Goal: Task Accomplishment & Management: Manage account settings

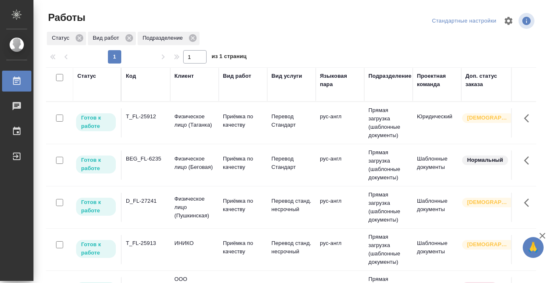
scroll to position [79, 0]
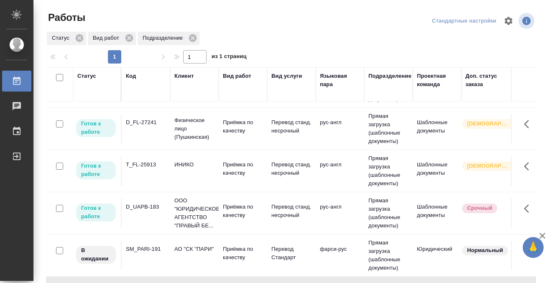
click at [146, 167] on div "T_FL-25913" at bounding box center [146, 164] width 40 height 8
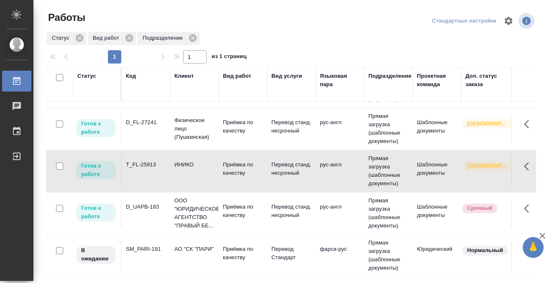
click at [146, 167] on div "T_FL-25913" at bounding box center [146, 164] width 40 height 8
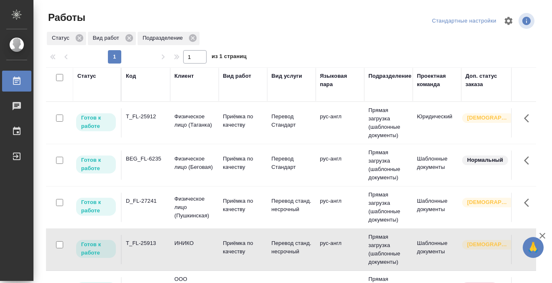
click at [145, 122] on td "T_FL-25912" at bounding box center [146, 122] width 48 height 29
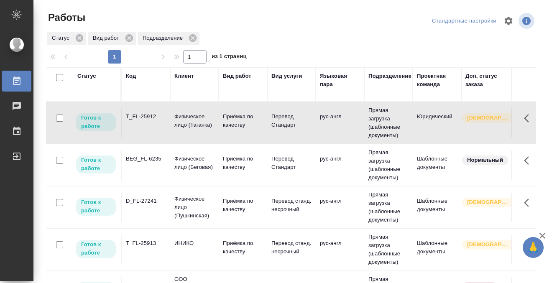
click at [145, 122] on td "T_FL-25912" at bounding box center [146, 122] width 48 height 29
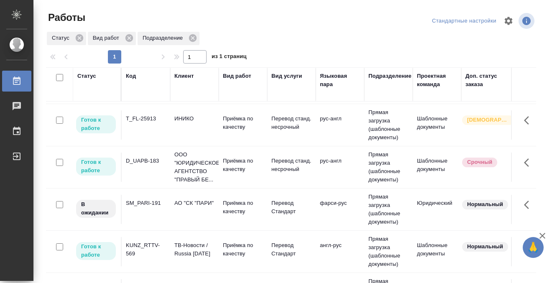
scroll to position [86, 0]
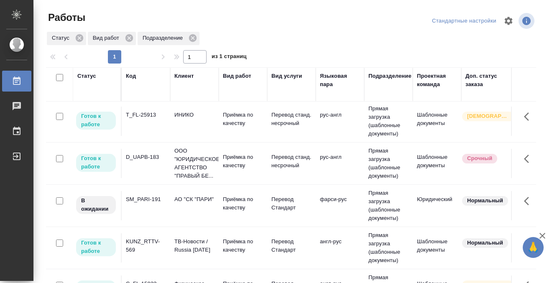
click at [150, 159] on div "D_UAPB-183" at bounding box center [146, 157] width 40 height 8
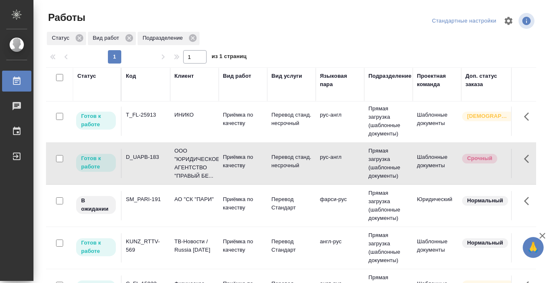
click at [150, 159] on div "D_UAPB-183" at bounding box center [146, 157] width 40 height 8
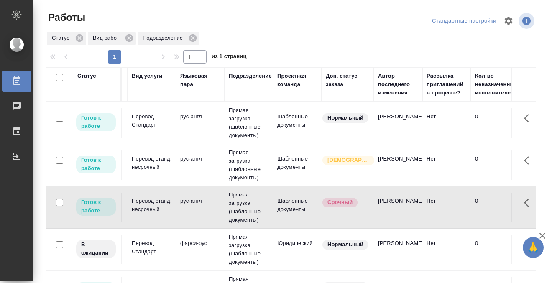
scroll to position [0, 0]
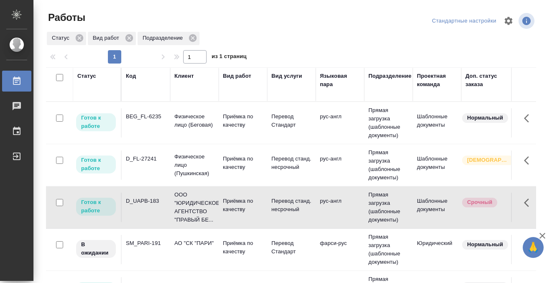
click at [150, 127] on td "BEG_FL-6235" at bounding box center [146, 122] width 48 height 29
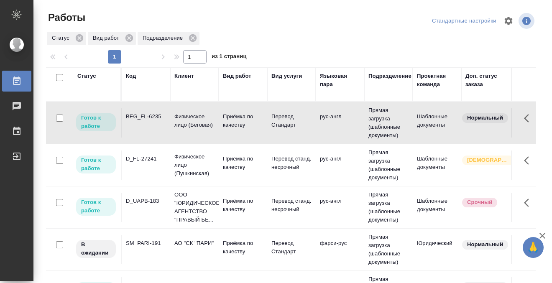
click at [150, 127] on td "BEG_FL-6235" at bounding box center [146, 122] width 48 height 29
click at [142, 157] on div "D_FL-27241" at bounding box center [146, 159] width 40 height 8
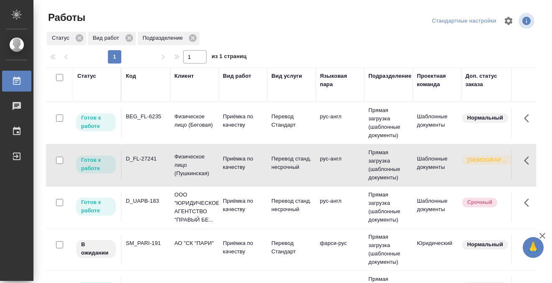
click at [142, 157] on div "D_FL-27241" at bounding box center [146, 159] width 40 height 8
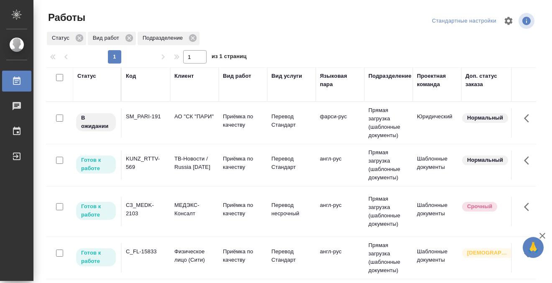
click at [151, 129] on td "SM_PARI-191" at bounding box center [146, 122] width 48 height 29
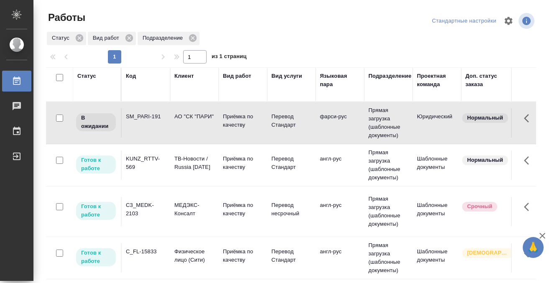
click at [151, 129] on td "SM_PARI-191" at bounding box center [146, 122] width 48 height 29
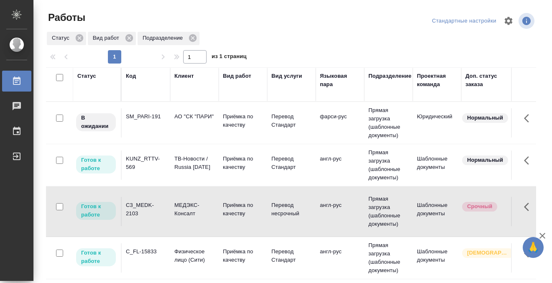
click at [152, 247] on div "C_FL-15833" at bounding box center [146, 251] width 40 height 8
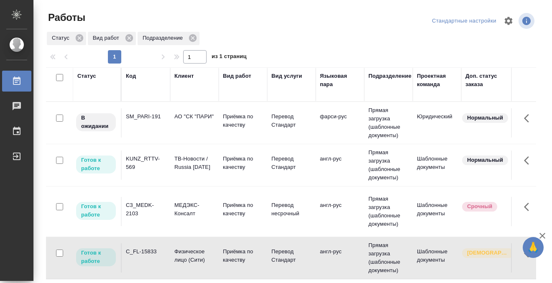
scroll to position [24, 0]
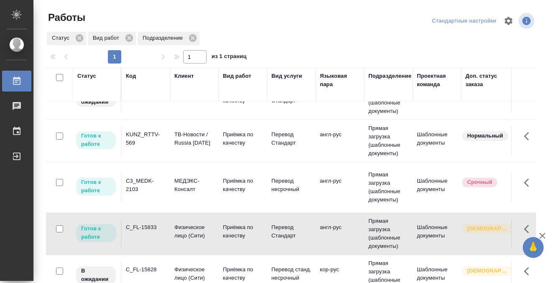
click at [152, 230] on div "C_FL-15833" at bounding box center [146, 227] width 40 height 8
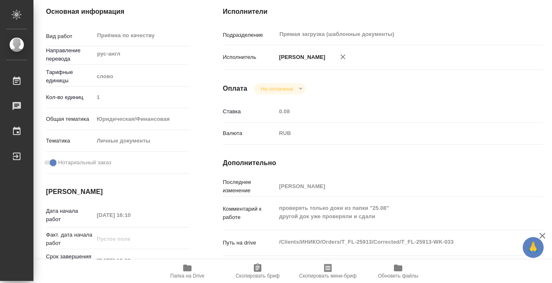
scroll to position [447, 0]
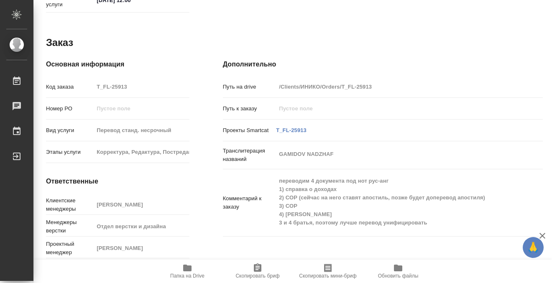
click at [188, 266] on icon "button" at bounding box center [187, 268] width 8 height 7
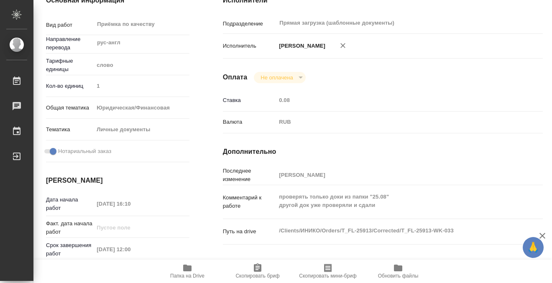
scroll to position [0, 0]
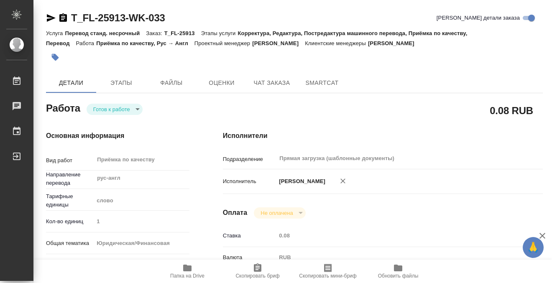
click at [57, 53] on button "button" at bounding box center [55, 57] width 18 height 18
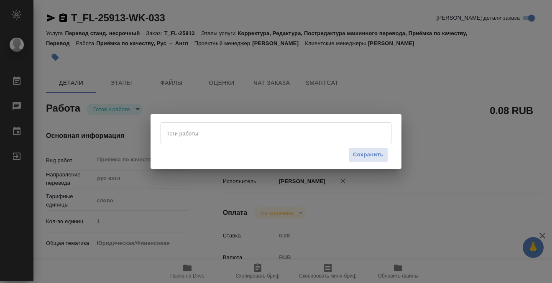
click at [225, 134] on input "Тэги работы" at bounding box center [267, 133] width 207 height 14
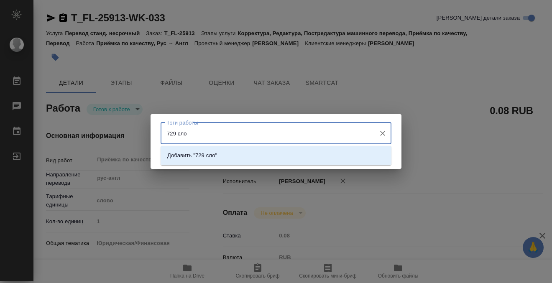
type input "729 слов"
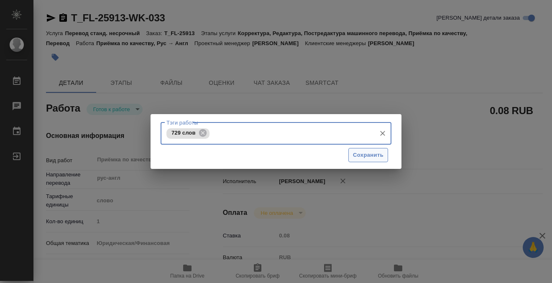
click at [369, 158] on span "Сохранить" at bounding box center [368, 155] width 31 height 10
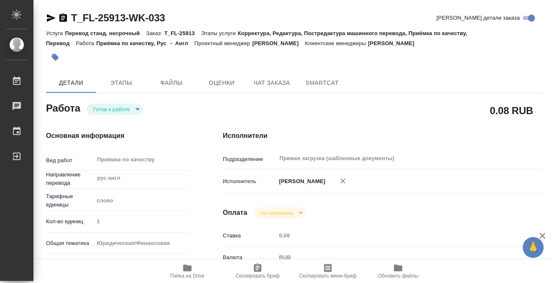
type input "readyForWork"
type input "рус-англ"
type input "5a8b1489cc6b4906c91bfd90"
type input "1"
type input "yr-fn"
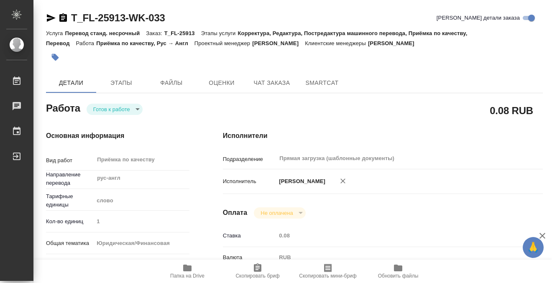
type input "5a8b8b956a9677013d343cfe"
checkbox input "true"
type input "22.08.2025 16:10"
type input "25.08.2025 12:00"
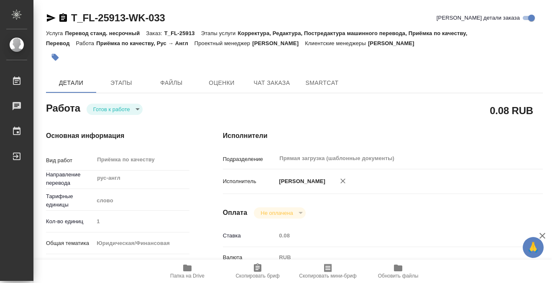
type input "Прямая загрузка (шаблонные документы)"
type input "notPayed"
type input "0.08"
type input "RUB"
type input "[PERSON_NAME]"
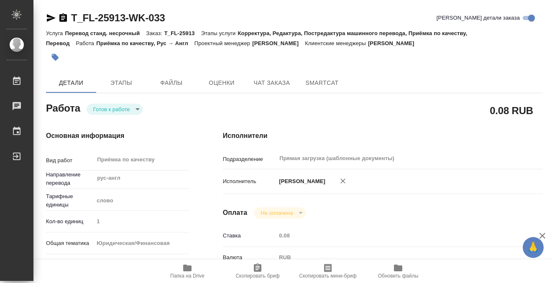
type input "T_FL-25913"
type input "Перевод станд. несрочный"
type input "Корректура, Редактура, Постредактура машинного перевода, Приёмка по качеству, П…"
type input "Прохорова Анастасия"
type input "Отдел верстки и дизайна"
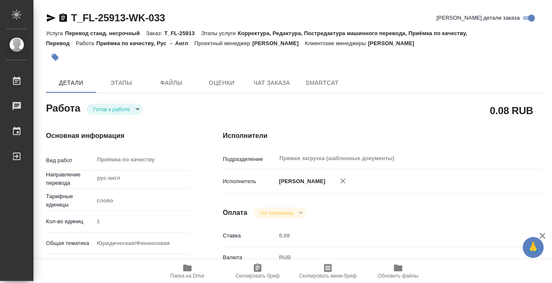
type input "/Clients/ИНИКО/Orders/T_FL-25913"
click at [126, 102] on div "Работа Готов к работе readyForWork" at bounding box center [117, 107] width 143 height 15
click at [126, 109] on body "🙏 .cls-1 fill:#fff; AWATERA Kobzeva Elizaveta Работы 0 Чаты График Выйти T_FL-2…" at bounding box center [276, 141] width 552 height 283
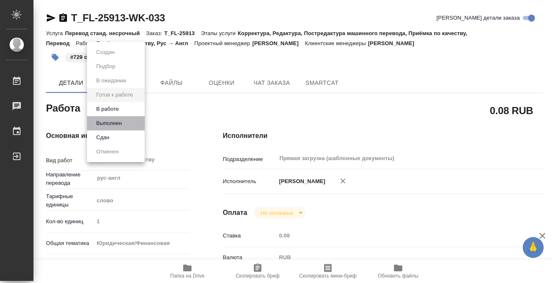
click at [124, 122] on li "Выполнен" at bounding box center [116, 123] width 58 height 14
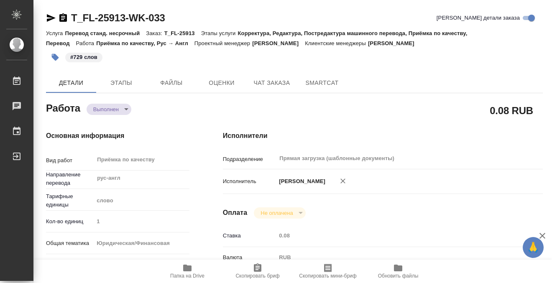
type textarea "x"
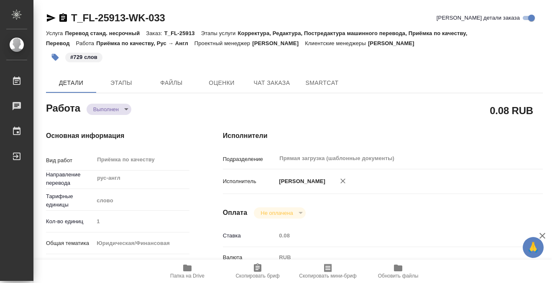
type textarea "x"
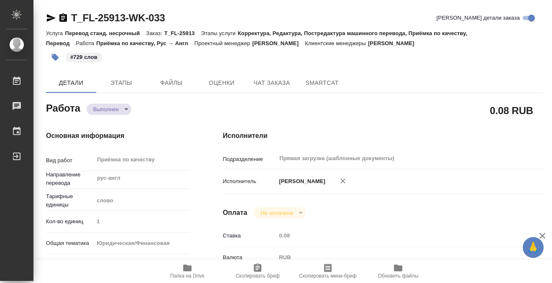
click at [63, 17] on icon "button" at bounding box center [63, 18] width 10 height 10
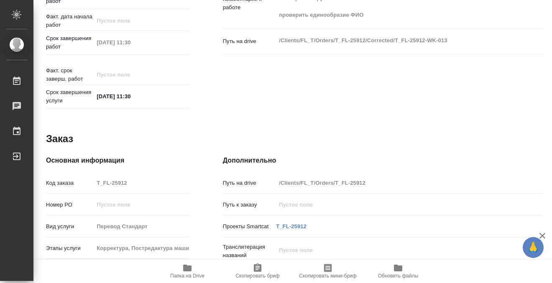
scroll to position [447, 0]
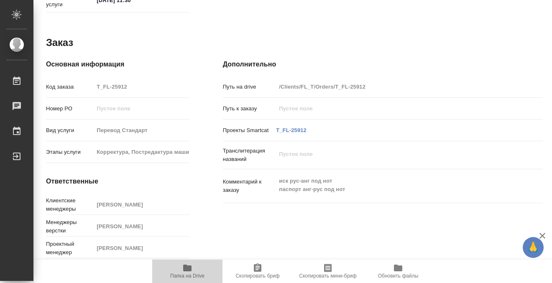
click at [192, 265] on span "Папка на Drive" at bounding box center [187, 271] width 60 height 16
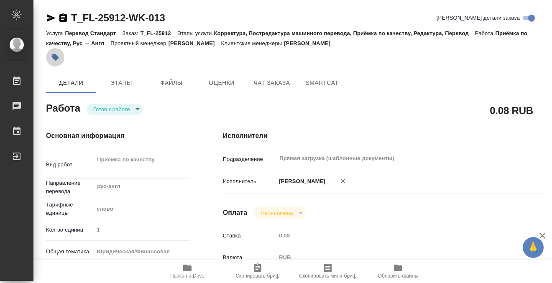
click at [59, 60] on icon "button" at bounding box center [55, 57] width 8 height 8
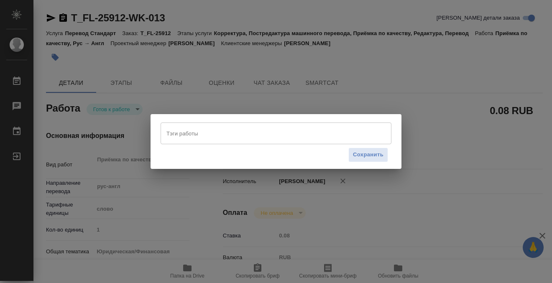
click at [241, 131] on input "Тэги работы" at bounding box center [267, 133] width 207 height 14
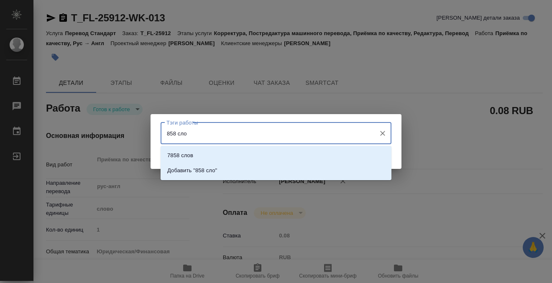
type input "858 слов"
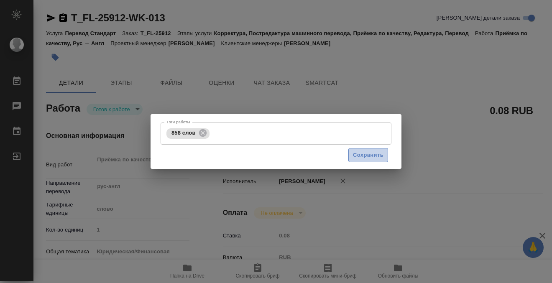
click at [385, 150] on button "Сохранить" at bounding box center [368, 155] width 40 height 15
type input "readyForWork"
type input "рус-англ"
type input "5a8b1489cc6b4906c91bfd90"
type input "1"
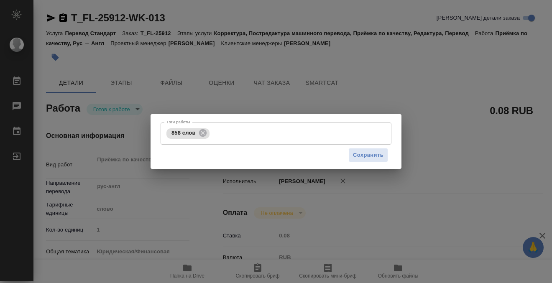
type input "yr-fn"
type input "5a8b8b956a9677013d343d23"
checkbox input "true"
type input "25.08.2025 10:00"
type input "25.08.2025 11:30"
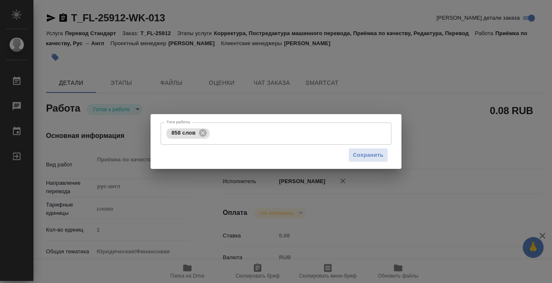
type input "25.08.2025 11:30"
type input "Прямая загрузка (шаблонные документы)"
type input "notPayed"
type input "0.08"
type input "RUB"
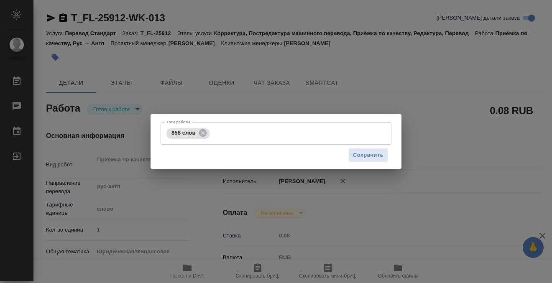
type input "[PERSON_NAME]"
type input "T_FL-25912"
type input "Перевод Стандарт"
type input "Корректура, Постредактура машинного перевода, Приёмка по качеству, Редактура, П…"
type input "Прохорова Анастасия"
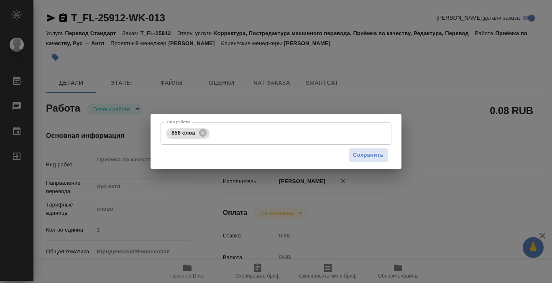
type input "Арсеньева Вера"
type input "/Clients/FL_T/Orders/T_FL-25912"
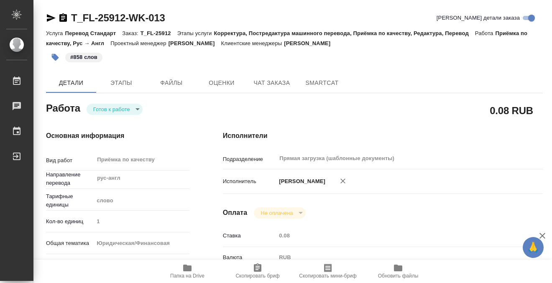
click at [126, 107] on body "🙏 .cls-1 fill:#fff; AWATERA Kobzeva Elizaveta Работы 0 Чаты График Выйти T_FL-2…" at bounding box center [276, 141] width 552 height 283
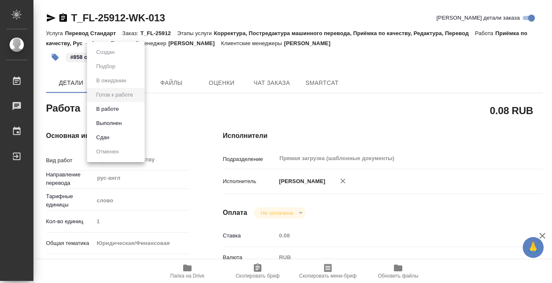
click at [125, 118] on li "Выполнен" at bounding box center [116, 123] width 58 height 14
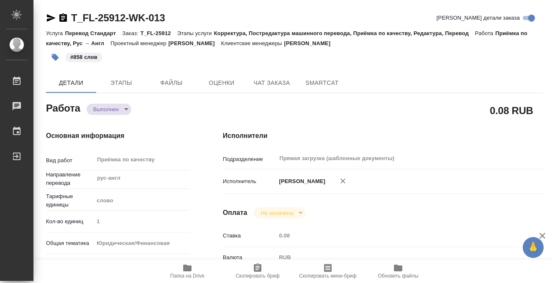
type textarea "x"
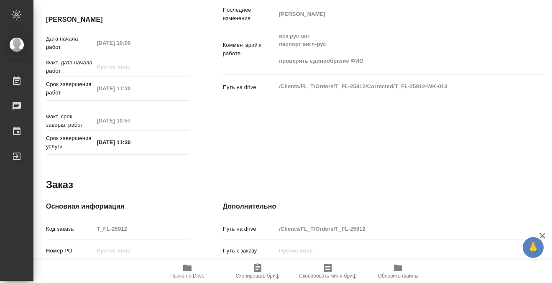
scroll to position [157, 0]
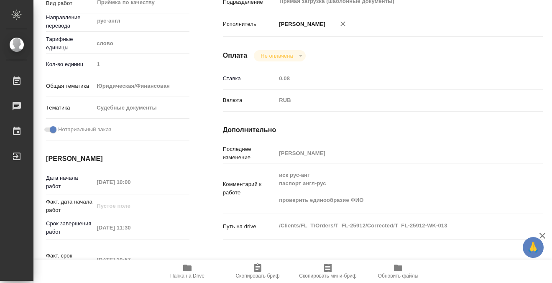
type textarea "x"
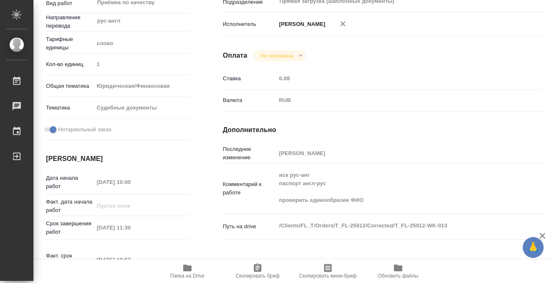
scroll to position [0, 0]
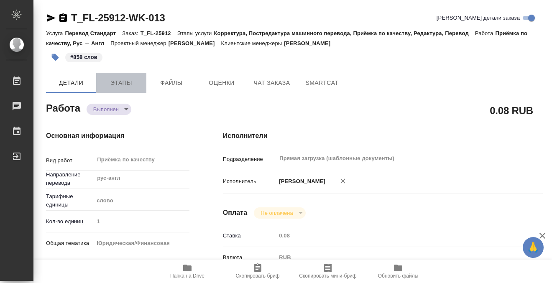
click at [128, 77] on button "Этапы" at bounding box center [121, 83] width 50 height 20
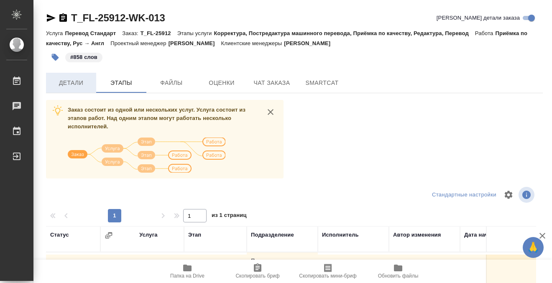
click at [75, 75] on button "Детали" at bounding box center [71, 83] width 50 height 20
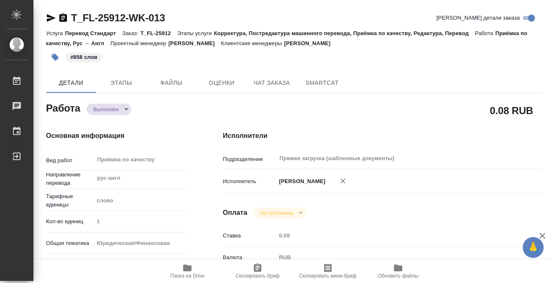
type textarea "x"
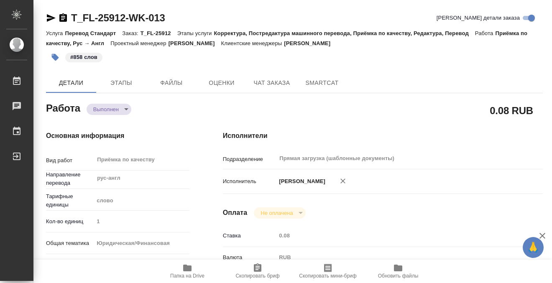
click at [65, 14] on icon "button" at bounding box center [63, 18] width 10 height 10
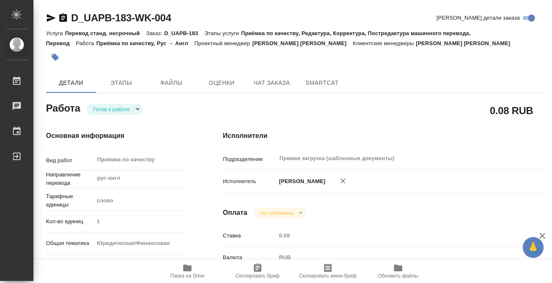
scroll to position [447, 0]
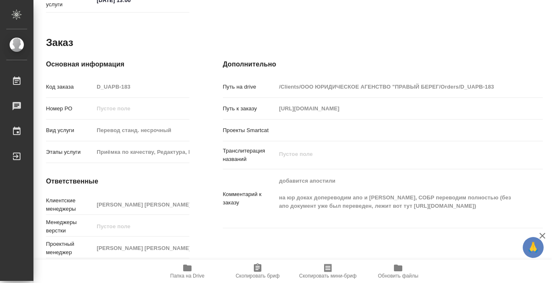
click at [187, 267] on icon "button" at bounding box center [187, 268] width 8 height 7
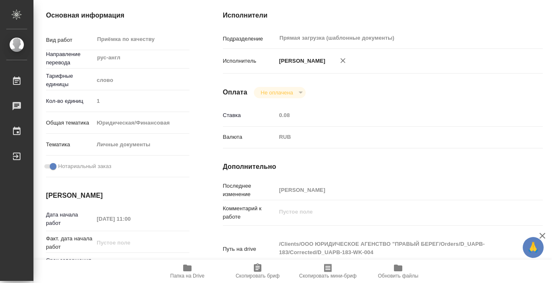
scroll to position [0, 0]
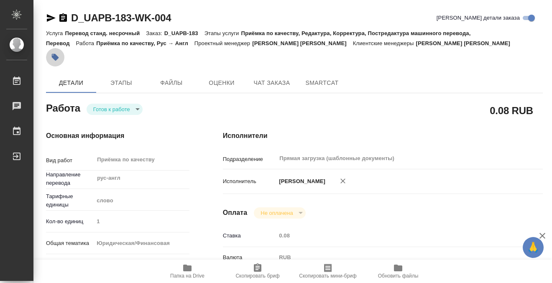
click at [60, 53] on button "button" at bounding box center [55, 57] width 18 height 18
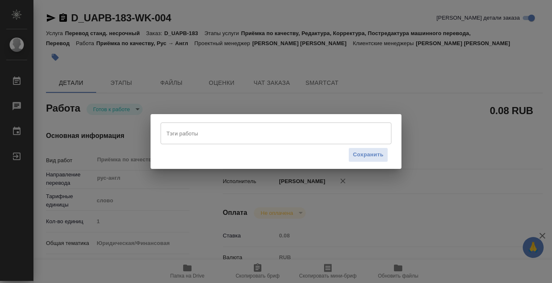
click at [199, 129] on input "Тэги работы" at bounding box center [267, 133] width 207 height 14
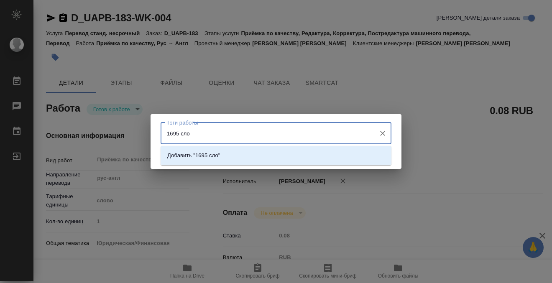
type input "1695 слов"
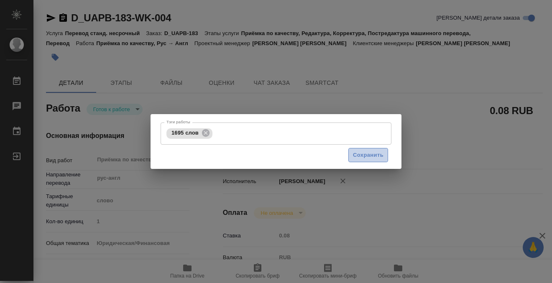
click at [366, 150] on span "Сохранить" at bounding box center [368, 155] width 31 height 10
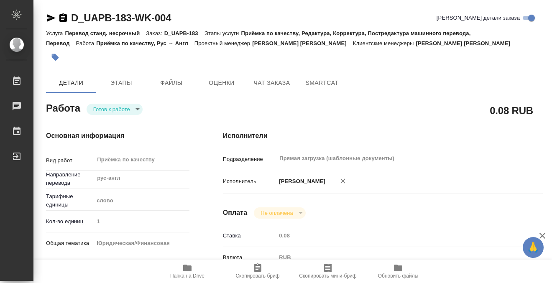
type input "readyForWork"
type input "рус-англ"
type input "5a8b1489cc6b4906c91bfd90"
type input "1"
type input "yr-fn"
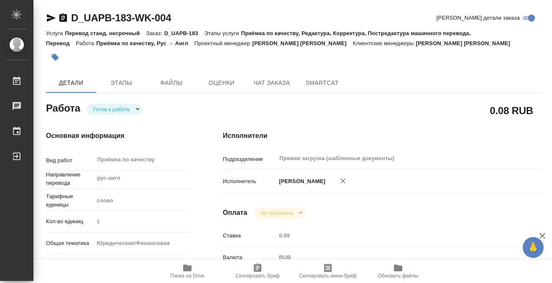
type input "5a8b8b956a9677013d343cfe"
checkbox input "true"
type input "[DATE] 11:00"
type input "[DATE] 13:00"
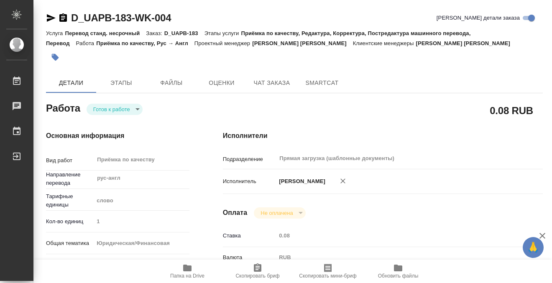
type input "Прямая загрузка (шаблонные документы)"
type input "notPayed"
type input "0.08"
type input "RUB"
type input "[PERSON_NAME]"
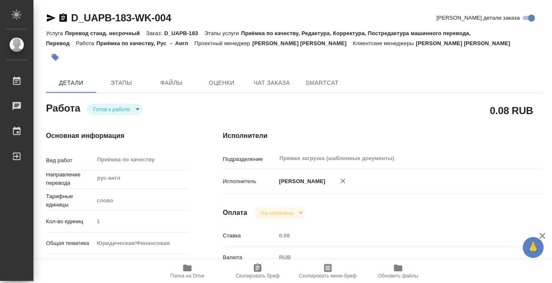
type input "D_UAPB-183"
type input "Перевод станд. несрочный"
type input "Приёмка по качеству, Редактура, Корректура, Постредактура машинного перевода, П…"
type input "Булахова Елена"
type input "/Clients/ООО ЮРИДИЧЕСКОЕ АГЕНСТВО "ПРАВЫЙ БЕРЕГ/Orders/D_UAPB-183"
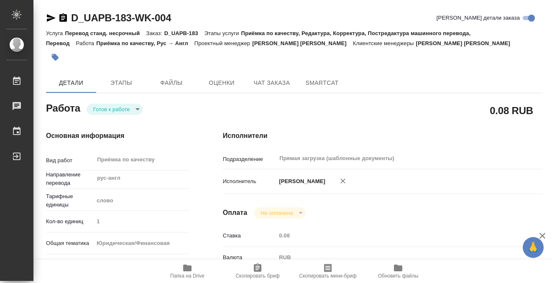
type input "https://drive.awatera.com/s/zZXsNXiCGqd8d8x"
click at [130, 109] on body "🙏 .cls-1 fill:#fff; AWATERA Kobzeva Elizaveta Работы 0 Чаты График Выйти D_UAPB…" at bounding box center [276, 141] width 552 height 283
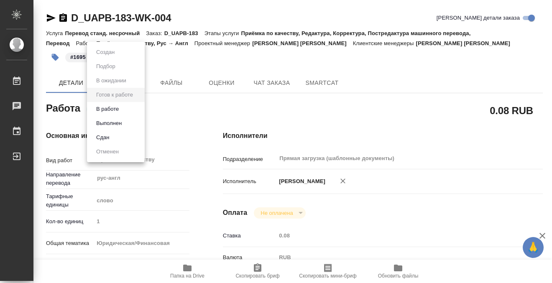
click at [127, 125] on li "Выполнен" at bounding box center [116, 123] width 58 height 14
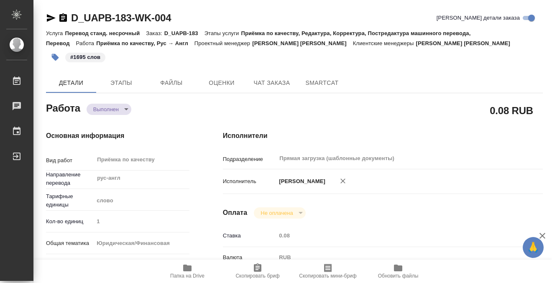
type textarea "x"
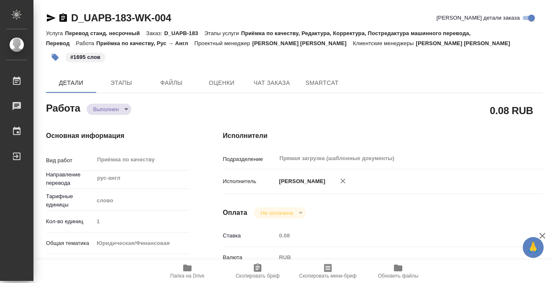
type textarea "x"
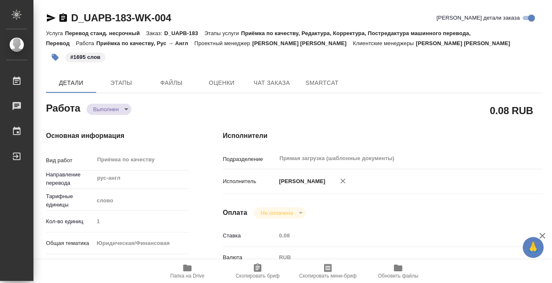
click at [60, 15] on icon "button" at bounding box center [63, 17] width 8 height 8
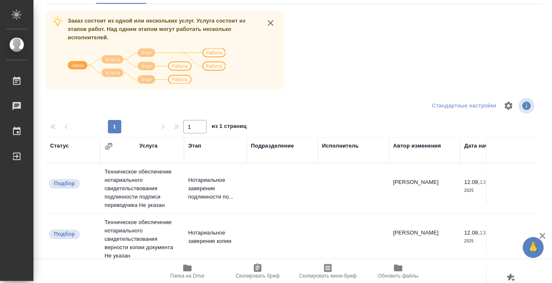
scroll to position [34, 0]
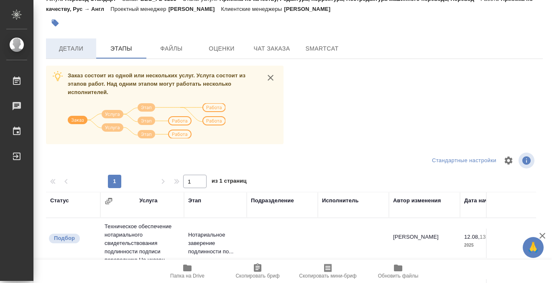
click at [81, 40] on button "Детали" at bounding box center [71, 48] width 50 height 20
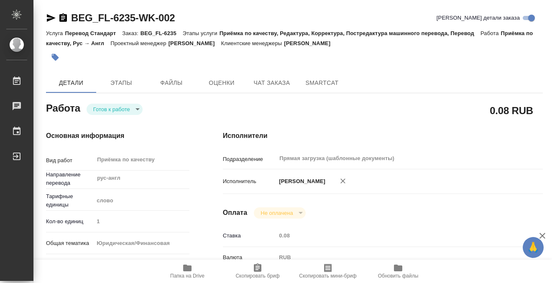
type textarea "x"
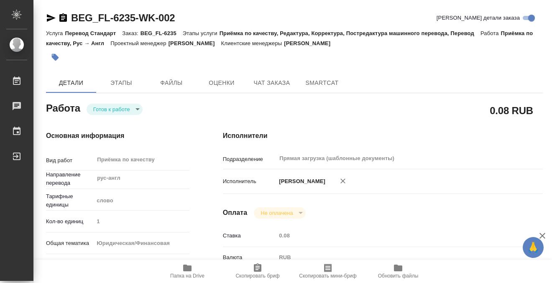
type textarea "x"
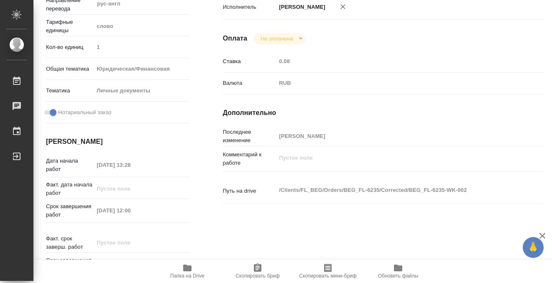
type textarea "x"
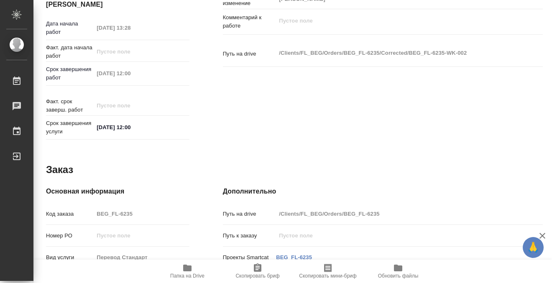
scroll to position [447, 0]
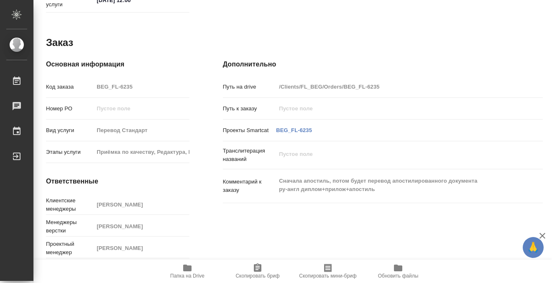
click at [183, 271] on icon "button" at bounding box center [187, 268] width 10 height 10
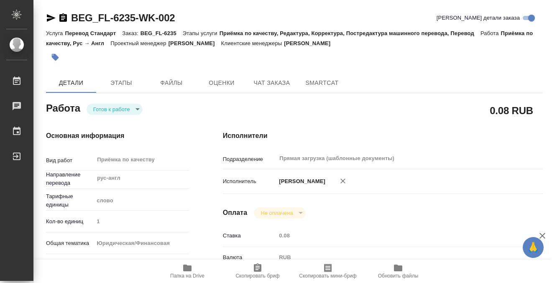
click at [51, 55] on icon "button" at bounding box center [55, 57] width 8 height 8
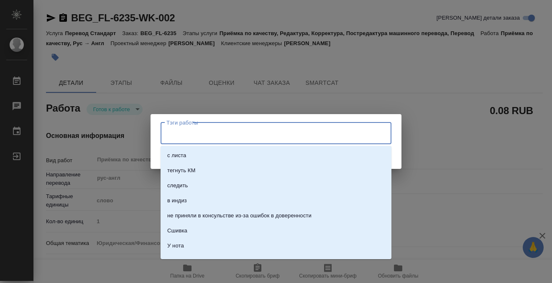
click at [189, 135] on input "Тэги работы" at bounding box center [267, 133] width 207 height 14
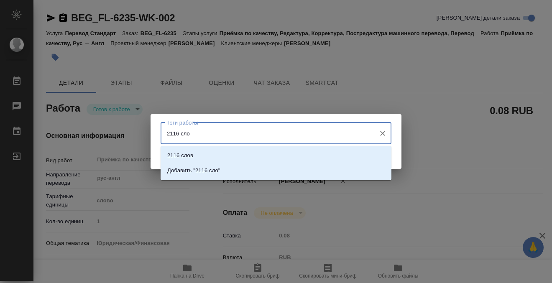
type input "2116 слов"
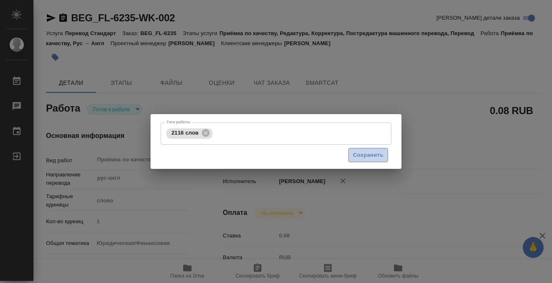
click at [384, 159] on button "Сохранить" at bounding box center [368, 155] width 40 height 15
type input "readyForWork"
type textarea "Приёмка по качеству"
type textarea "x"
type input "рус-англ"
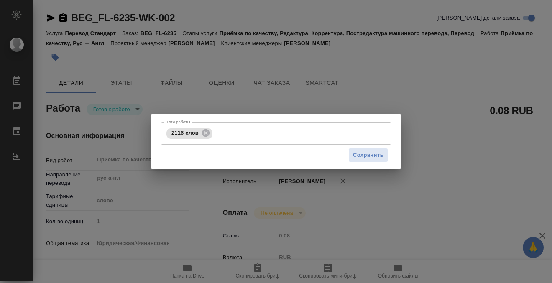
type input "5a8b1489cc6b4906c91bfd90"
type input "1"
type input "yr-fn"
type input "5a8b8b956a9677013d343cfe"
checkbox input "true"
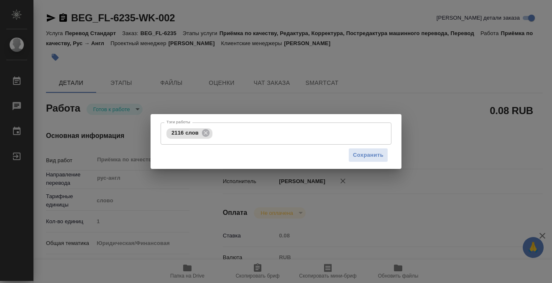
type input "12.08.2025 13:28"
type input "25.08.2025 12:00"
type input "Прямая загрузка (шаблонные документы)"
type input "notPayed"
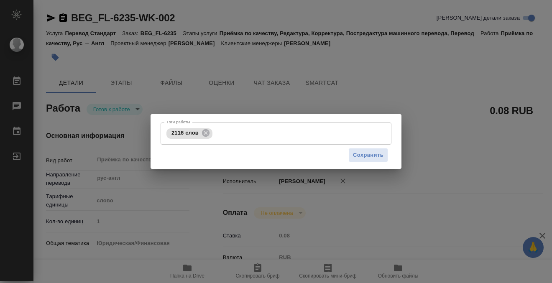
type input "0.08"
type input "RUB"
type input "Кобзева Елизавета"
type textarea "x"
type textarea "/Clients/FL_BEG/Orders/BEG_FL-6235/Corrected/BEG_FL-6235-WK-002"
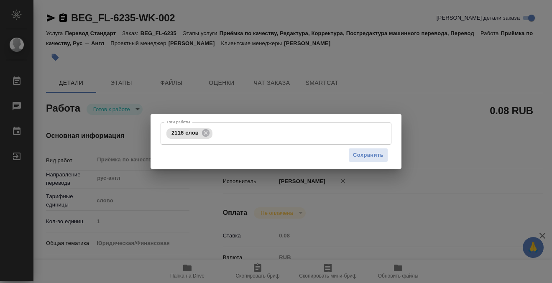
type textarea "x"
type input "BEG_FL-6235"
type input "Перевод Стандарт"
type input "Приёмка по качеству, Редактура, Корректура, Постредактура машинного перевода, П…"
type input "Антонова Кристина"
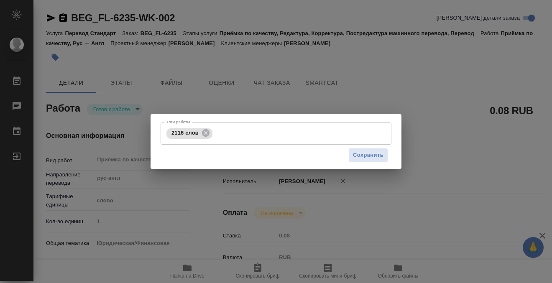
type input "Оксютович Ирина"
type input "/Clients/FL_BEG/Orders/BEG_FL-6235"
type textarea "x"
type textarea "Сначала апостиль, потом будет перевод апостилированного документа ру-англ дипло…"
type textarea "x"
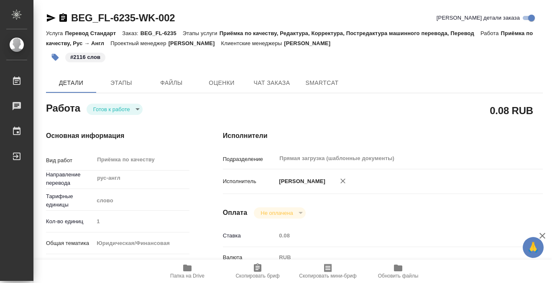
type textarea "x"
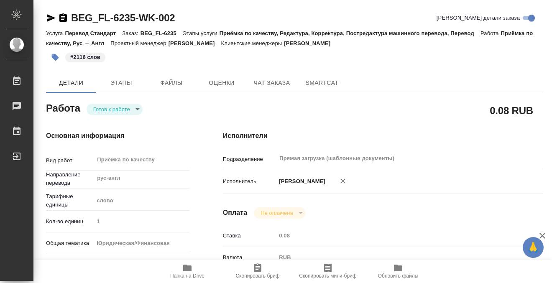
click at [135, 107] on body "🙏 .cls-1 fill:#fff; AWATERA Kobzeva Elizaveta Работы 0 Чаты График Выйти BEG_FL…" at bounding box center [276, 141] width 552 height 283
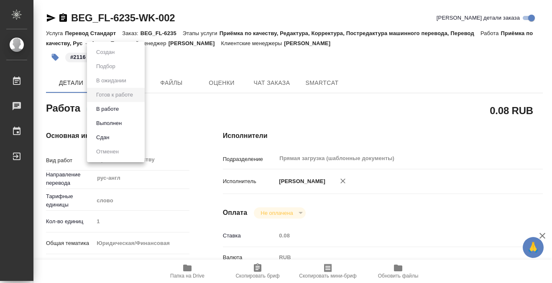
type textarea "x"
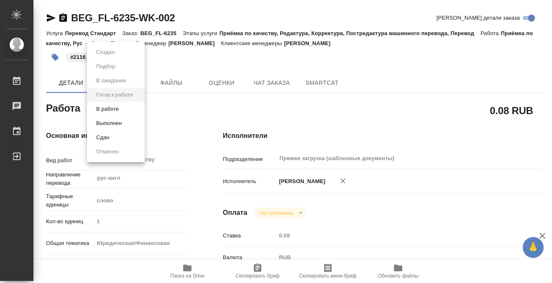
click at [131, 123] on li "Выполнен" at bounding box center [116, 123] width 58 height 14
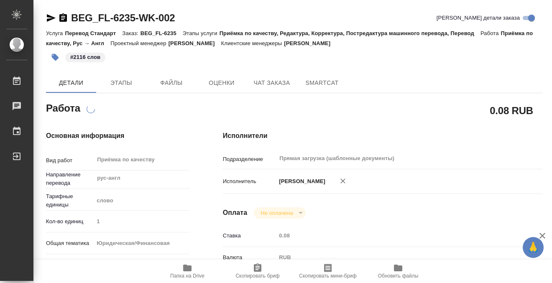
type textarea "x"
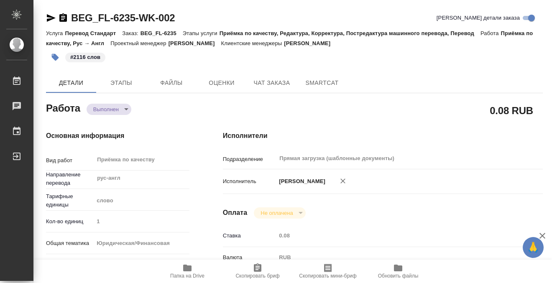
type textarea "x"
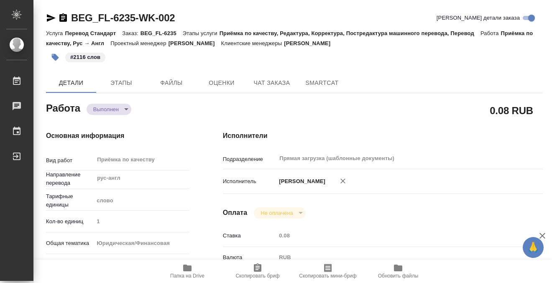
type textarea "x"
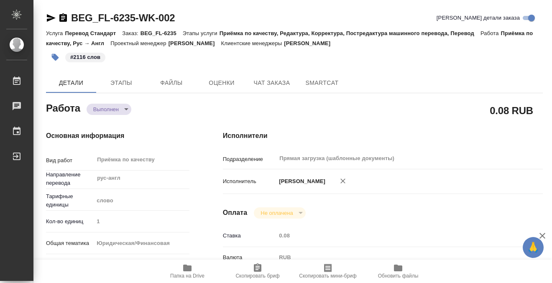
click at [64, 17] on icon "button" at bounding box center [63, 18] width 10 height 10
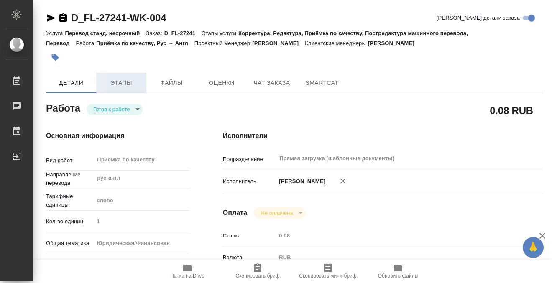
click at [115, 81] on span "Этапы" at bounding box center [121, 83] width 40 height 10
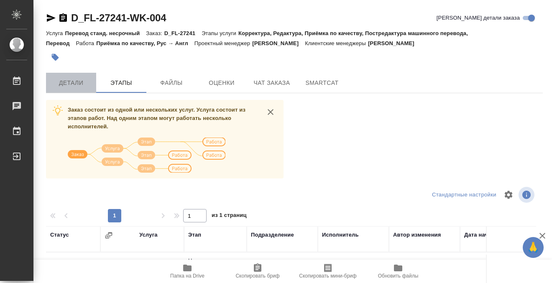
click at [84, 79] on span "Детали" at bounding box center [71, 83] width 40 height 10
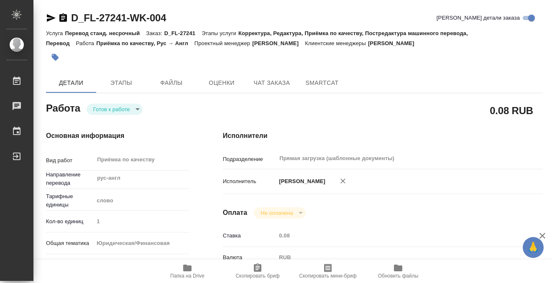
type textarea "x"
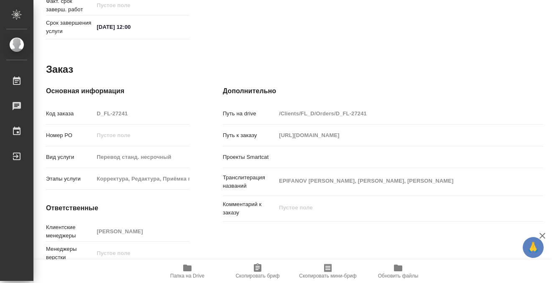
scroll to position [447, 0]
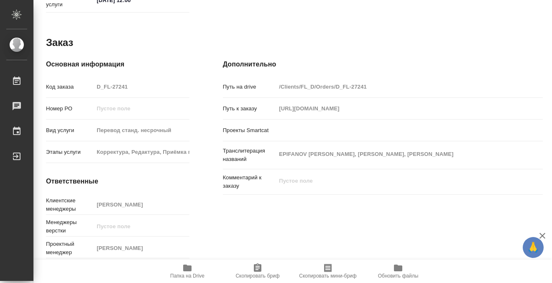
type textarea "x"
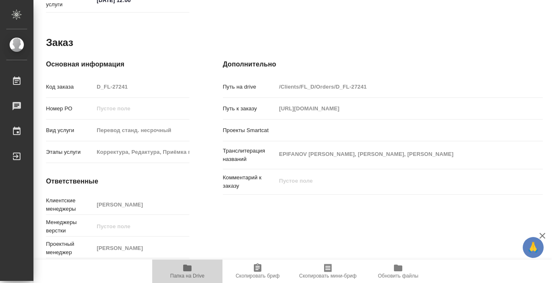
click at [187, 267] on icon "button" at bounding box center [187, 268] width 8 height 7
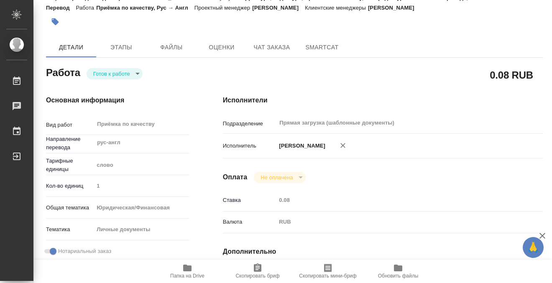
scroll to position [0, 0]
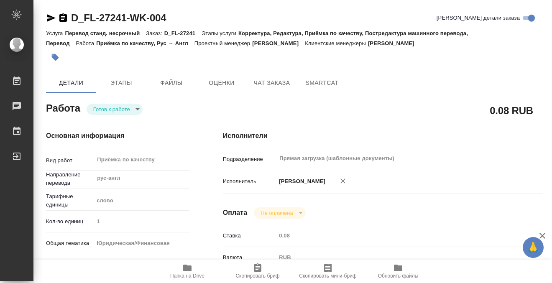
click at [48, 57] on button "button" at bounding box center [55, 57] width 18 height 18
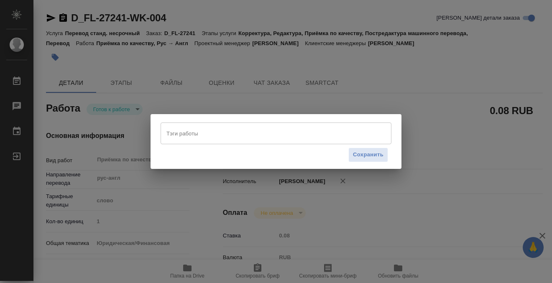
click at [208, 135] on input "Тэги работы" at bounding box center [267, 133] width 207 height 14
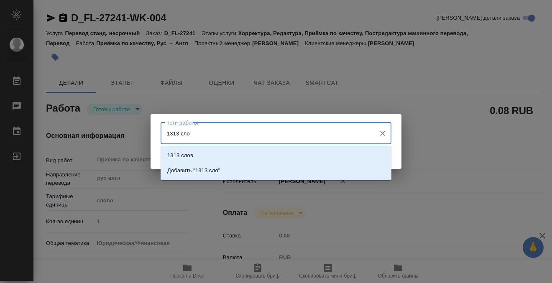
type input "1313 слов"
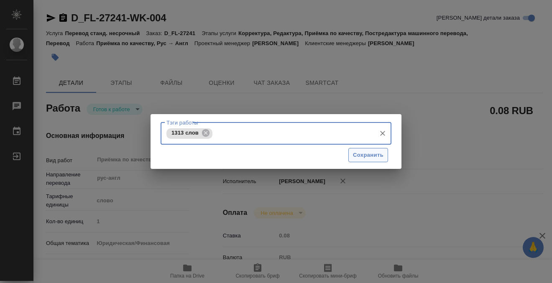
click at [367, 158] on span "Сохранить" at bounding box center [368, 155] width 31 height 10
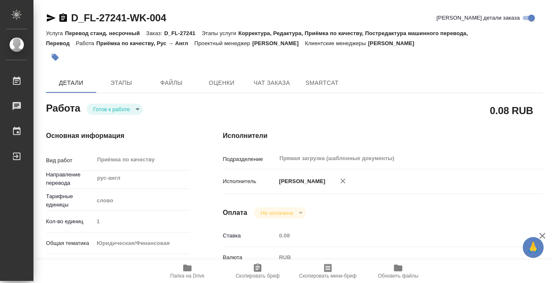
type input "readyForWork"
type textarea "Приёмка по качеству"
type textarea "x"
type input "рус-англ"
type input "5a8b1489cc6b4906c91bfd90"
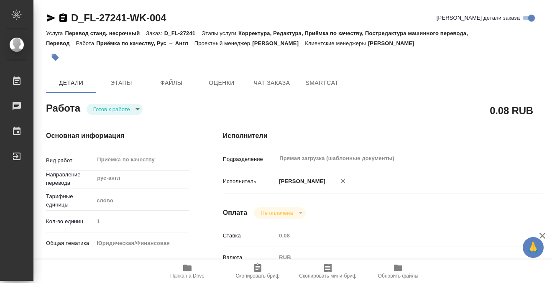
type input "1"
type input "yr-fn"
type input "5a8b8b956a9677013d343cfe"
checkbox input "true"
type input "22.08.2025 09:35"
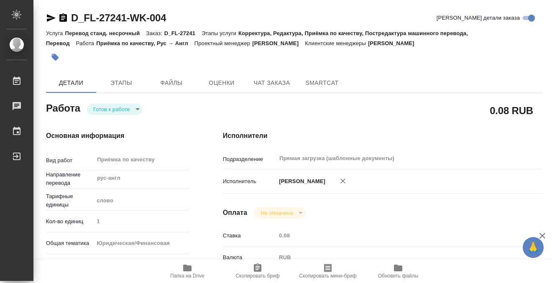
type input "25.08.2025 12:00"
type input "Прямая загрузка (шаблонные документы)"
type input "notPayed"
type input "0.08"
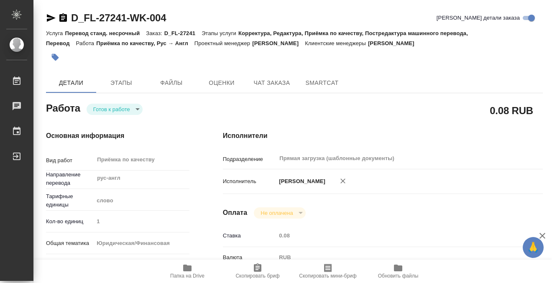
type input "RUB"
type input "[PERSON_NAME]"
type textarea "x"
type textarea "/Clients/FL_D/Orders/D_FL-27241/Corrected/D_FL-27241-WK-004"
type textarea "x"
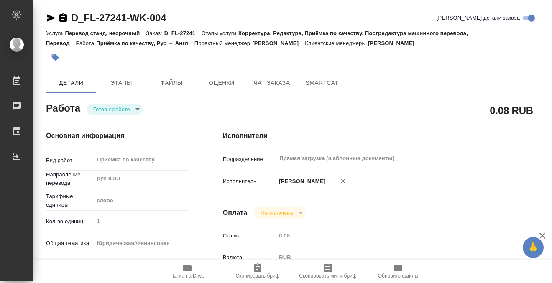
type input "D_FL-27241"
type input "Перевод станд. несрочный"
type input "Корректура, Редактура, Приёмка по качеству, Постредактура машинного перевода, П…"
type input "Давыдова Елена"
type input "/Clients/FL_D/Orders/D_FL-27241"
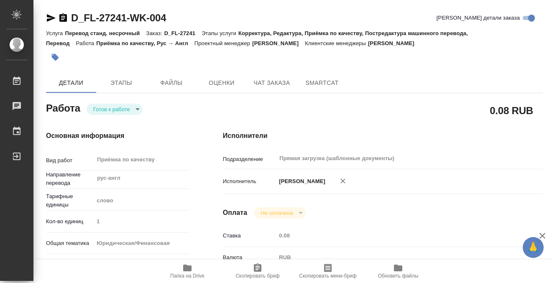
type input "https://drive.awatera.com/s/ijioxZGLzbfXRQz"
type textarea "EPIFANOV ANDREY, EPIFANOVA DANIELA, EPIFANOVA ELENA"
type textarea "x"
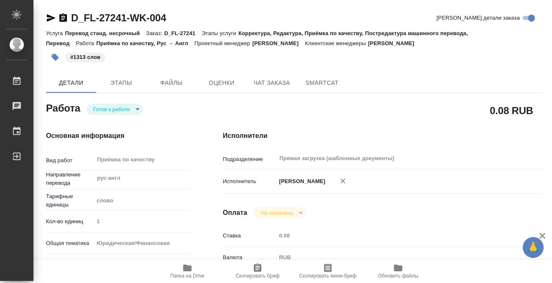
type textarea "x"
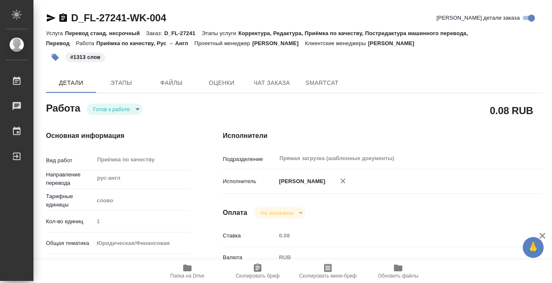
type textarea "x"
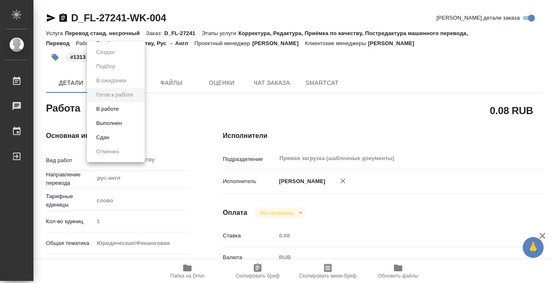
click at [130, 105] on body "🙏 .cls-1 fill:#fff; AWATERA Kobzeva Elizaveta Работы 0 Чаты График Выйти D_FL-2…" at bounding box center [276, 141] width 552 height 283
click at [129, 120] on li "Выполнен" at bounding box center [116, 123] width 58 height 14
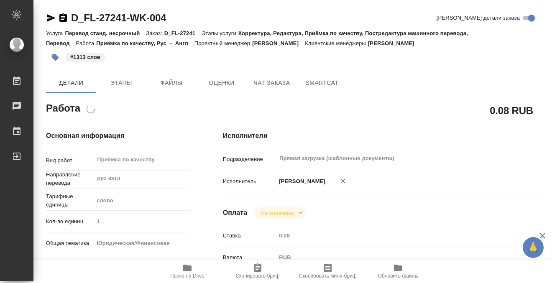
type textarea "x"
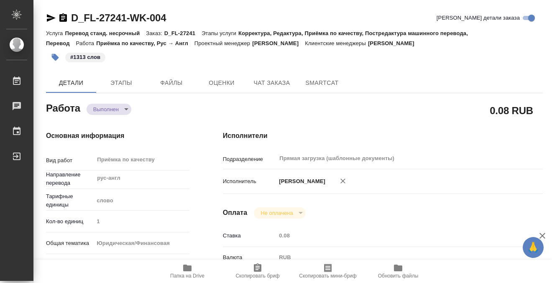
type textarea "x"
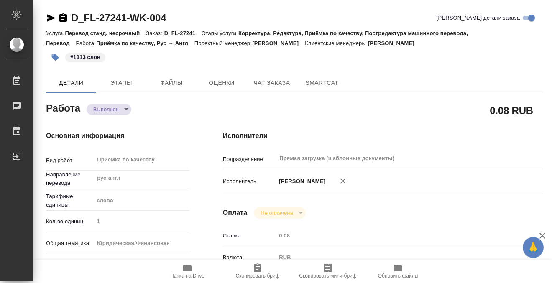
type textarea "x"
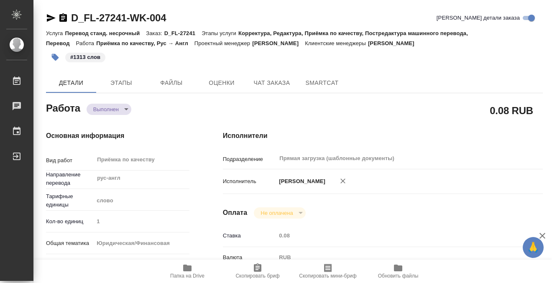
click at [63, 15] on icon "button" at bounding box center [63, 18] width 10 height 10
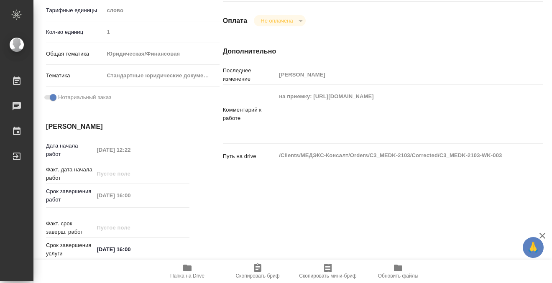
scroll to position [94, 0]
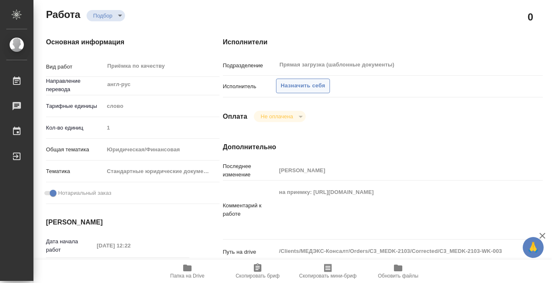
click at [313, 83] on span "Назначить себя" at bounding box center [302, 86] width 44 height 10
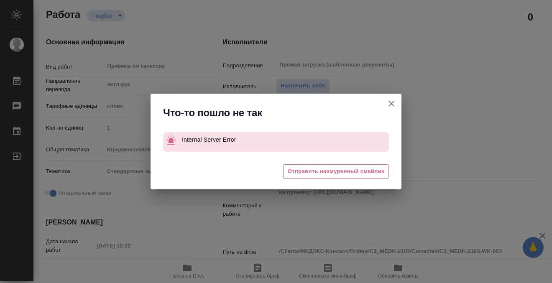
click at [396, 107] on button "[PERSON_NAME] детали заказа" at bounding box center [391, 104] width 20 height 20
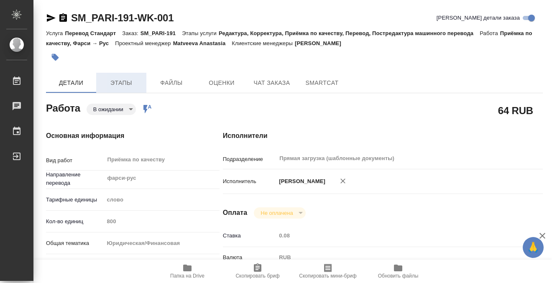
click at [138, 76] on button "Этапы" at bounding box center [121, 83] width 50 height 20
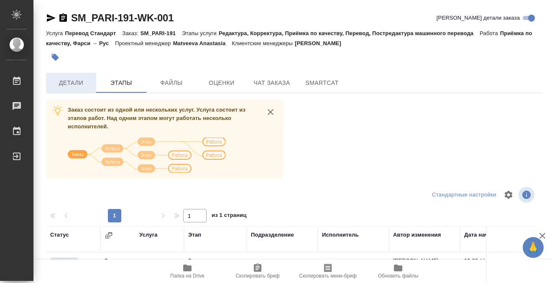
click at [80, 84] on span "Детали" at bounding box center [71, 83] width 40 height 10
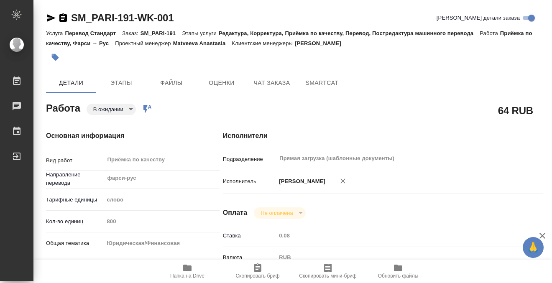
type textarea "x"
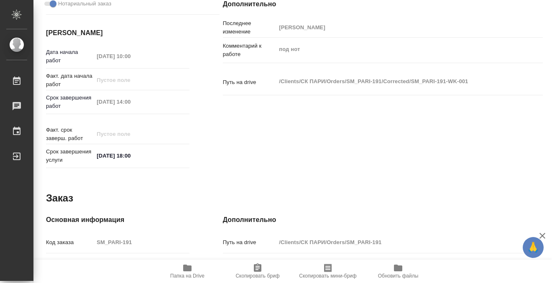
type textarea "x"
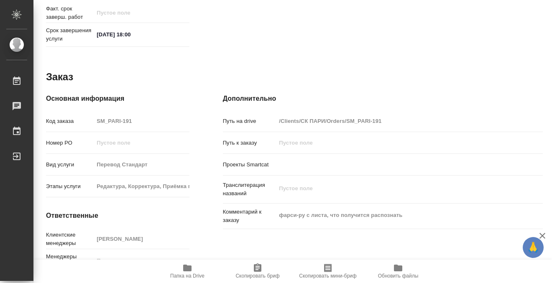
scroll to position [447, 0]
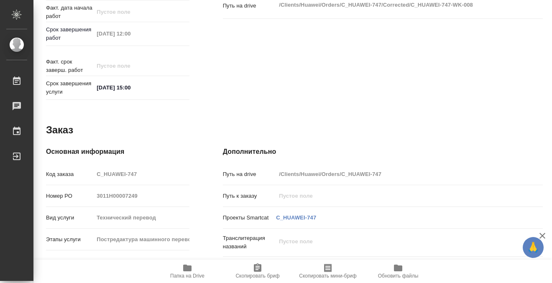
scroll to position [446, 0]
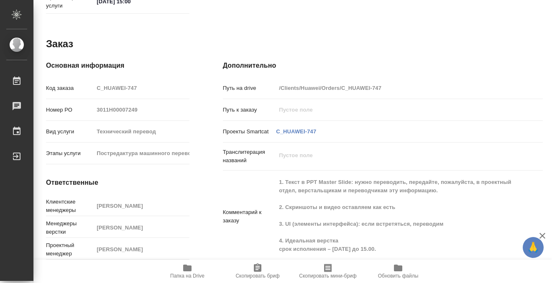
click at [191, 266] on icon "button" at bounding box center [187, 268] width 10 height 10
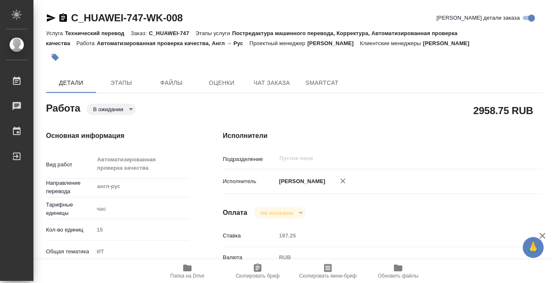
click at [53, 53] on icon "button" at bounding box center [55, 57] width 8 height 8
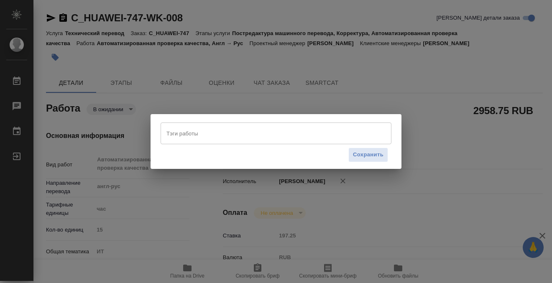
click at [194, 129] on input "Тэги работы" at bounding box center [267, 133] width 207 height 14
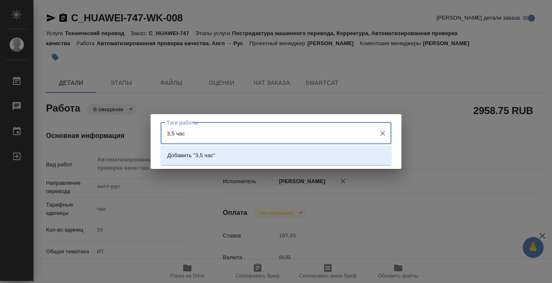
type input "3,5 часа"
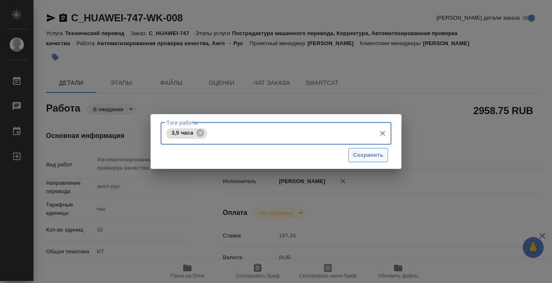
click at [378, 153] on span "Сохранить" at bounding box center [368, 155] width 31 height 10
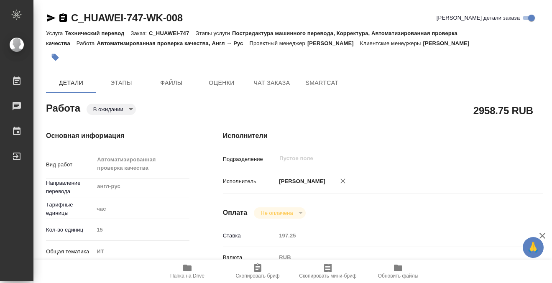
type input "pending"
type input "англ-рус"
type input "5a8b1489cc6b4906c91bfd93"
type input "15"
type input "it"
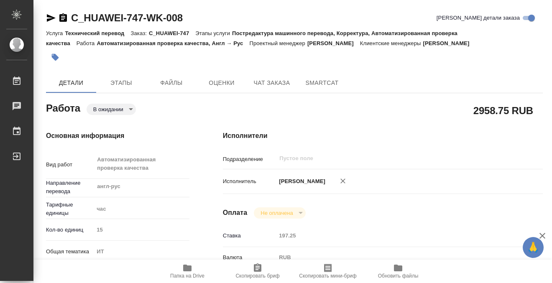
type input "5a8b8b956a9677013d343e51"
type input "21.08.2025 09:00"
type input "22.08.2025 12:00"
type input "26.08.2025 15:00"
type input "notPayed"
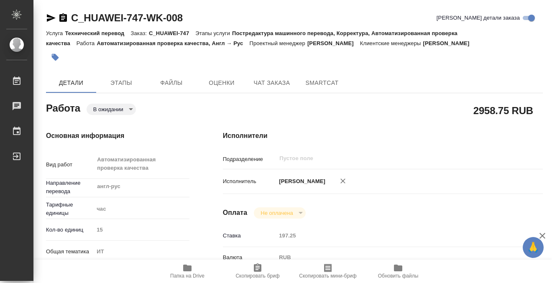
type input "197.25"
type input "RUB"
type input "Муталимов Марк"
type input "C_HUAWEI-747"
type input "3011H00007249"
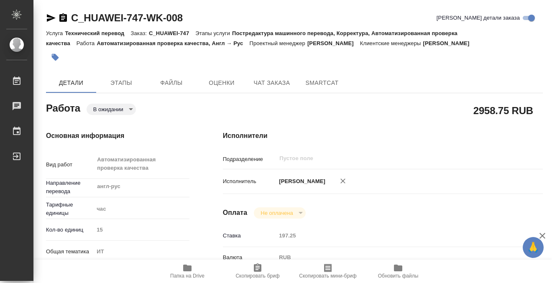
type input "Технический перевод"
type input "Постредактура машинного перевода, Корректура, Автоматизированная проверка качес…"
type input "Димитриева Юлия"
type input "Заборова Александра"
type input "/Clients/Huawei/Orders/C_HUAWEI-747"
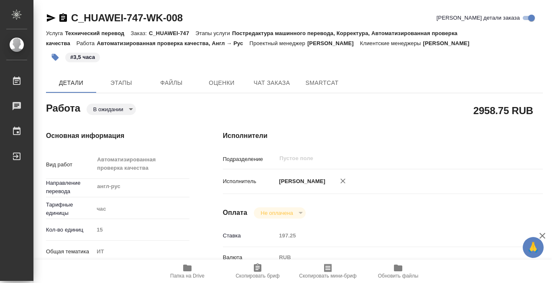
click at [107, 112] on body "🙏 .cls-1 fill:#fff; AWATERA Kobzeva Elizaveta Работы 0 Чаты График Выйти C_HUAW…" at bounding box center [276, 141] width 552 height 283
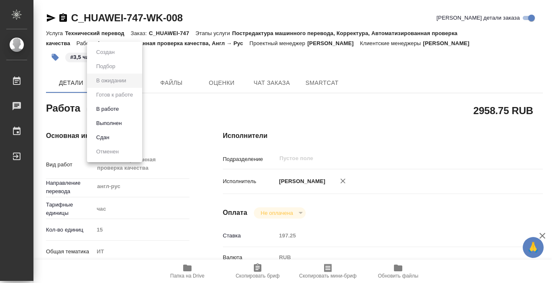
click at [109, 129] on li "Выполнен" at bounding box center [114, 123] width 55 height 14
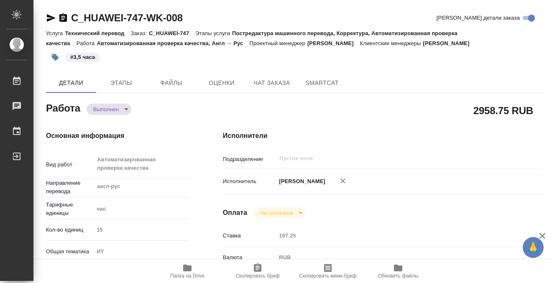
type textarea "x"
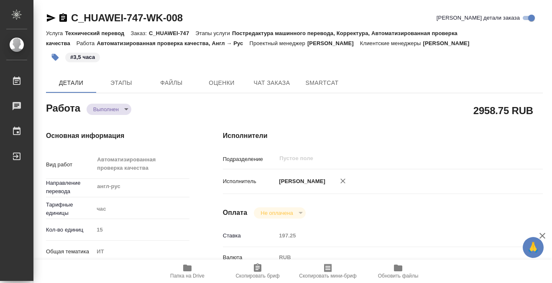
type textarea "x"
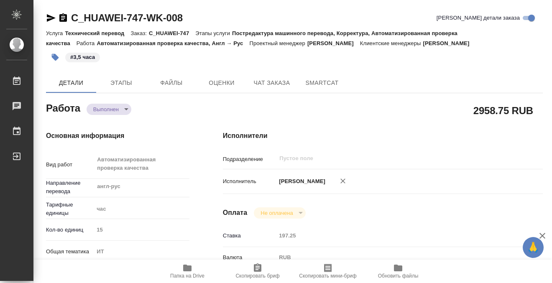
click at [63, 16] on icon "button" at bounding box center [63, 18] width 10 height 10
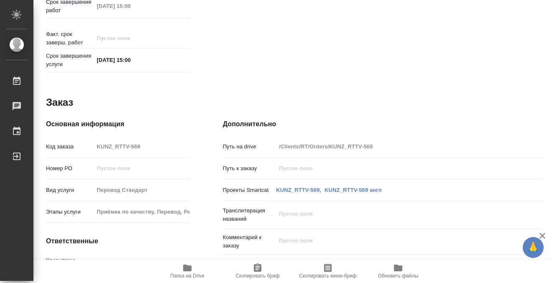
scroll to position [447, 0]
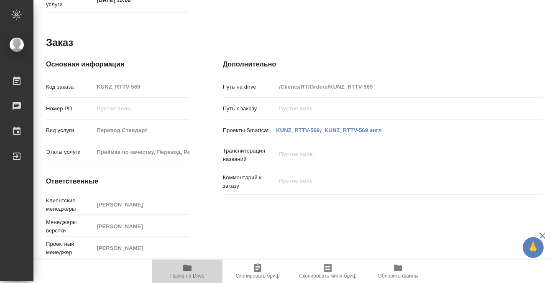
click at [195, 275] on span "Папка на Drive" at bounding box center [187, 276] width 34 height 6
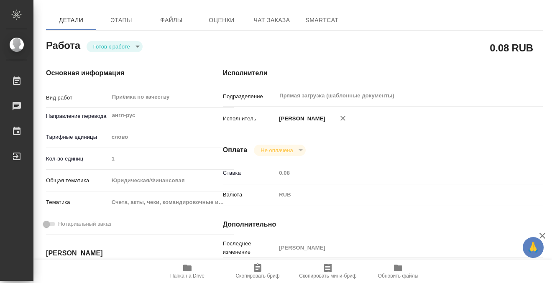
scroll to position [0, 0]
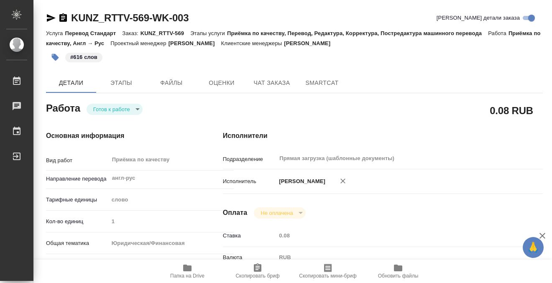
click at [56, 55] on icon "button" at bounding box center [55, 57] width 7 height 7
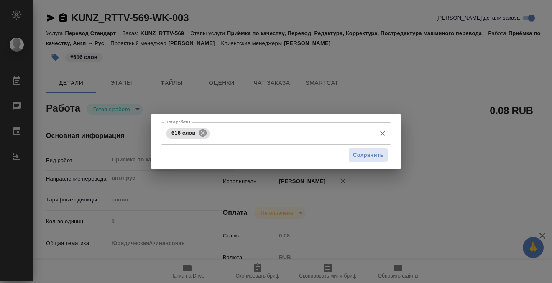
click at [204, 132] on icon at bounding box center [203, 133] width 8 height 8
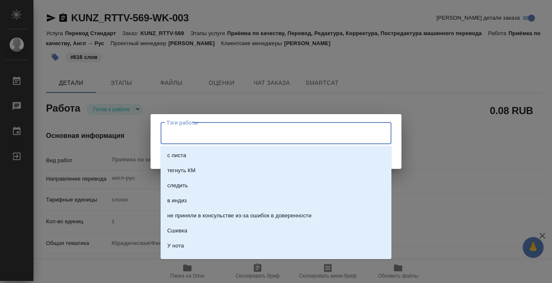
click at [193, 135] on input "Тэги работы" at bounding box center [267, 133] width 207 height 14
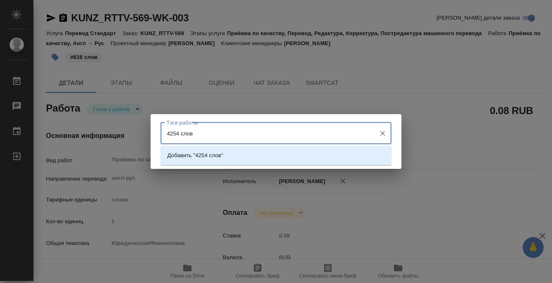
type input "4254 слова"
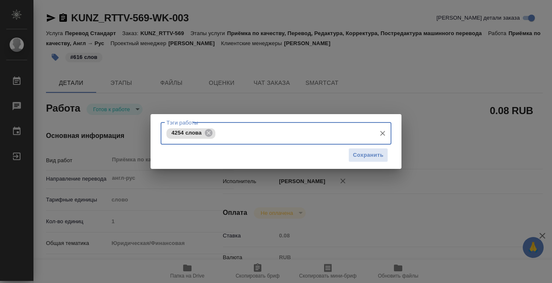
click at [377, 163] on div "Сохранить" at bounding box center [275, 155] width 231 height 21
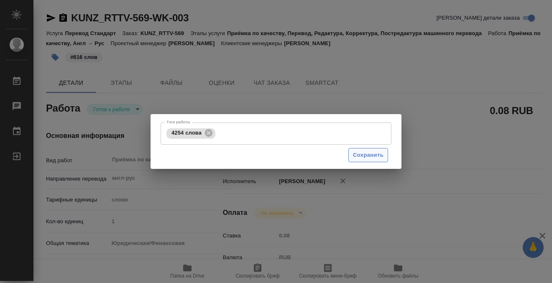
click at [377, 160] on button "Сохранить" at bounding box center [368, 155] width 40 height 15
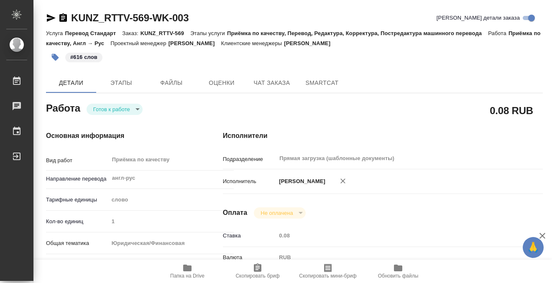
type input "readyForWork"
type input "англ-рус"
type input "5a8b1489cc6b4906c91bfd90"
type input "1"
type input "yr-fn"
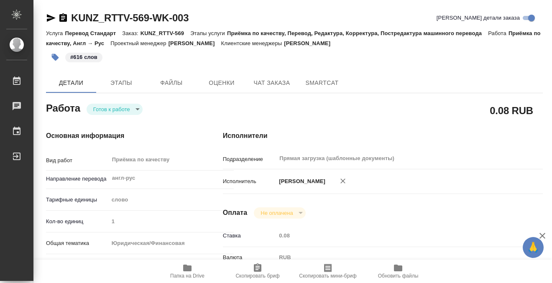
type input "5f647205b73bc97568ca66c0"
type input "[DATE] 10:14"
type input "[DATE] 15:00"
type input "Прямая загрузка (шаблонные документы)"
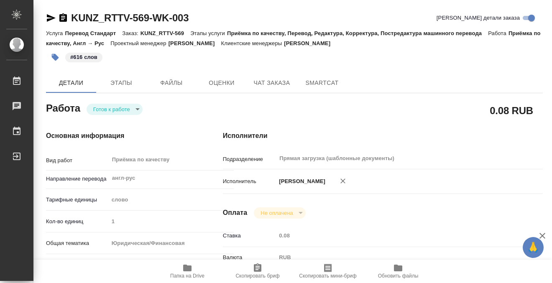
type input "notPayed"
type input "0.08"
type input "RUB"
type input "[PERSON_NAME]"
type input "KUNZ_RTTV-569"
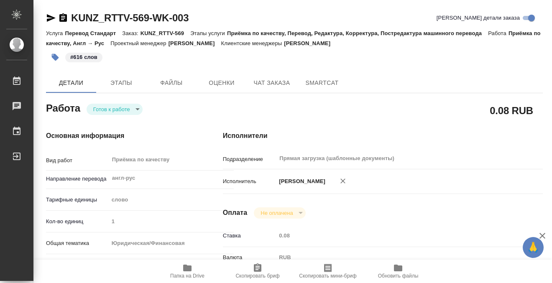
type input "Перевод Стандарт"
type input "Приёмка по качеству, Перевод, Редактура, Корректура, Постредактура машинного пе…"
type input "[PERSON_NAME]"
type input "/Clients/RT/Orders/KUNZ_RTTV-569"
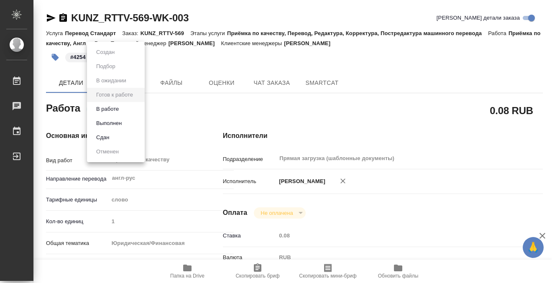
click at [118, 112] on body "🙏 .cls-1 fill:#fff; AWATERA Kobzeva [PERSON_NAME] 0 Чаты График Выйти KUNZ_RTTV…" at bounding box center [276, 141] width 552 height 283
click at [119, 121] on button "Выполнен" at bounding box center [109, 123] width 31 height 9
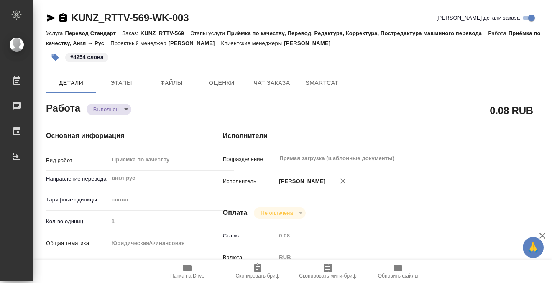
type textarea "x"
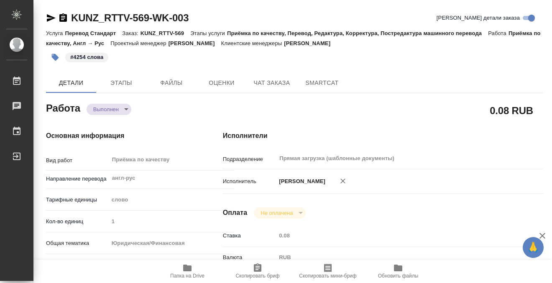
type textarea "x"
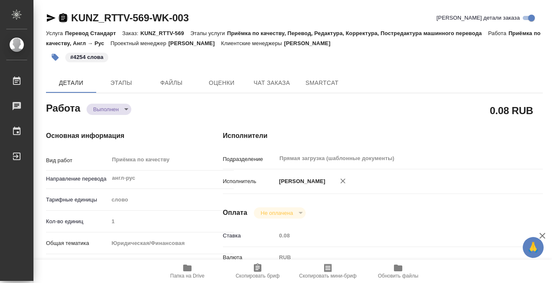
click at [66, 16] on icon "button" at bounding box center [63, 17] width 8 height 8
click at [186, 270] on icon "button" at bounding box center [187, 268] width 8 height 7
click at [65, 18] on icon "button" at bounding box center [63, 18] width 10 height 10
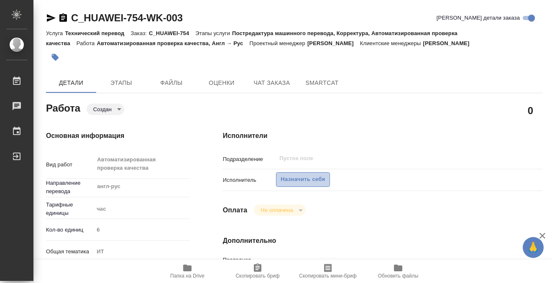
click at [288, 176] on span "Назначить себя" at bounding box center [302, 180] width 44 height 10
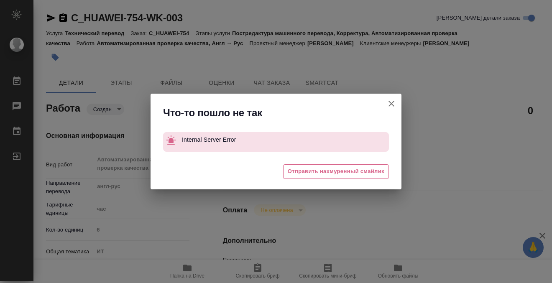
click at [392, 101] on icon "button" at bounding box center [391, 104] width 10 height 10
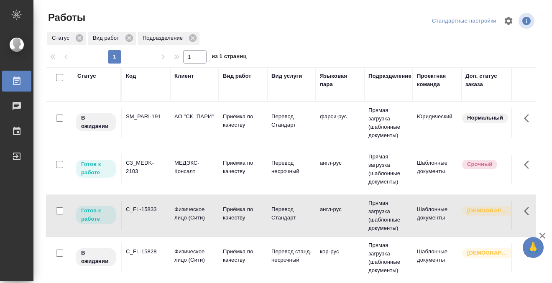
click at [87, 77] on div "Статус" at bounding box center [86, 76] width 19 height 8
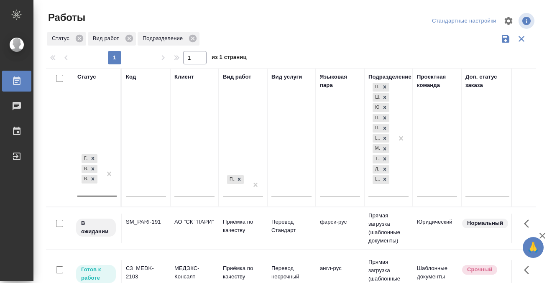
click at [96, 188] on div "Готов к работе В работе В ожидании" at bounding box center [89, 174] width 24 height 43
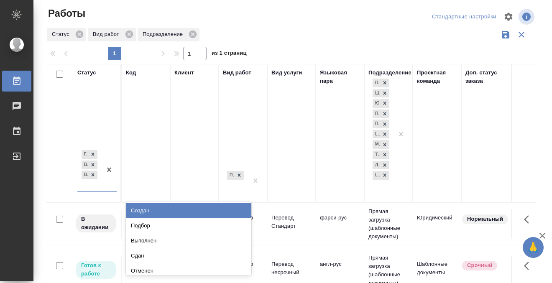
scroll to position [5, 0]
paste input "KUNZ_FL-5829"
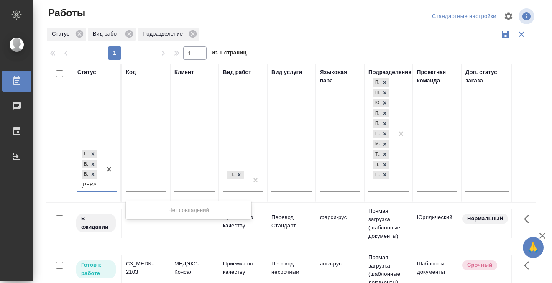
scroll to position [0, 0]
type input "K"
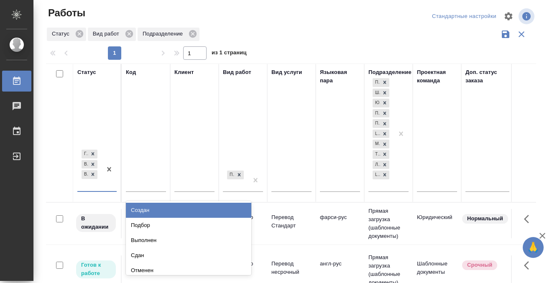
click at [141, 186] on input "text" at bounding box center [146, 186] width 40 height 10
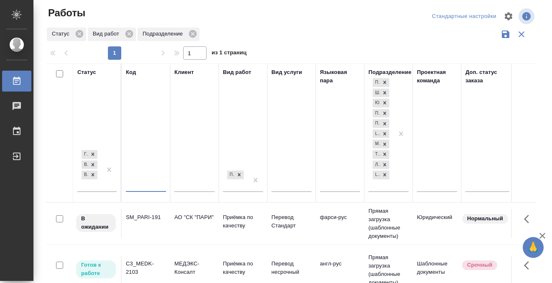
paste input "KUNZ_FL-5829"
type input "KUNZ_FL-5829"
click at [103, 187] on div at bounding box center [109, 169] width 15 height 43
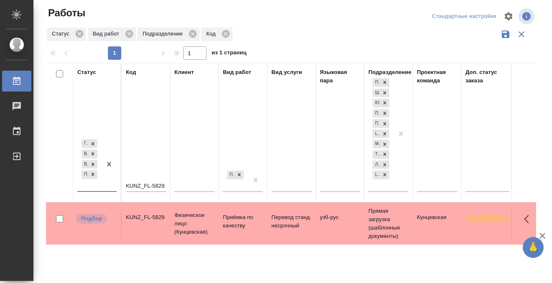
click at [140, 226] on td "KUNZ_FL-5829" at bounding box center [146, 223] width 48 height 29
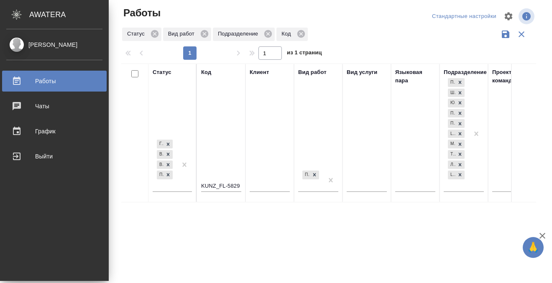
click at [19, 80] on div "Работы" at bounding box center [54, 81] width 96 height 13
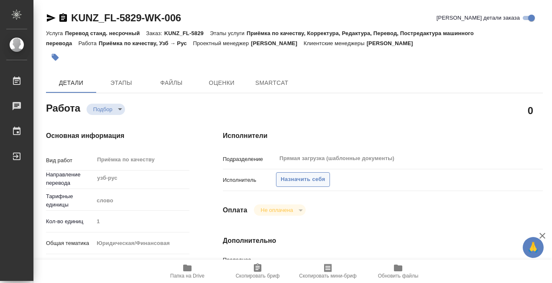
click at [308, 183] on span "Назначить себя" at bounding box center [302, 180] width 44 height 10
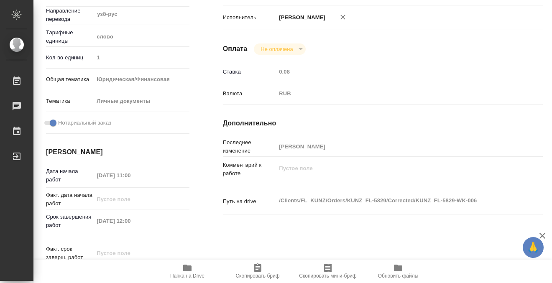
scroll to position [279, 0]
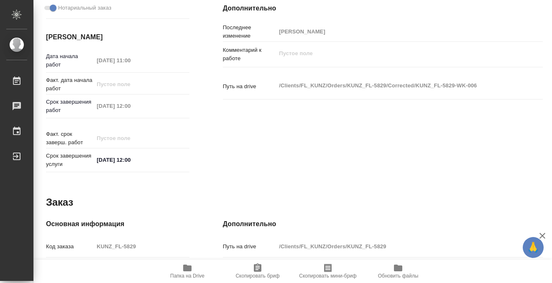
click at [194, 268] on span "Папка на Drive" at bounding box center [187, 271] width 60 height 16
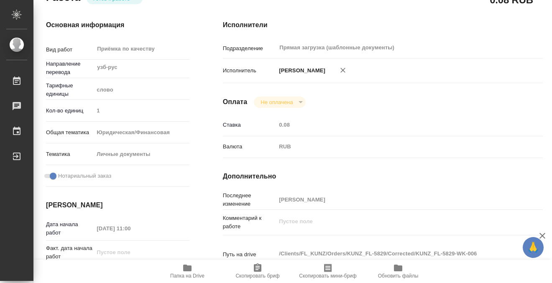
scroll to position [0, 0]
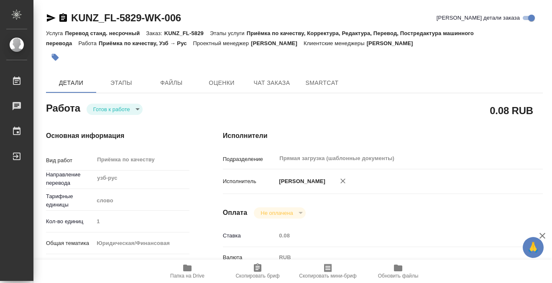
click at [58, 62] on button "button" at bounding box center [55, 57] width 18 height 18
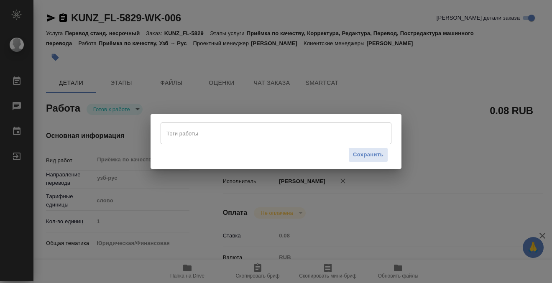
click at [214, 136] on input "Тэги работы" at bounding box center [267, 133] width 207 height 14
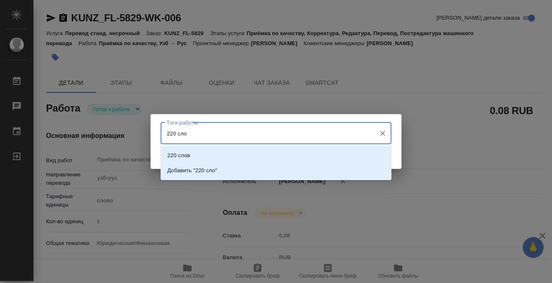
type input "220 слов"
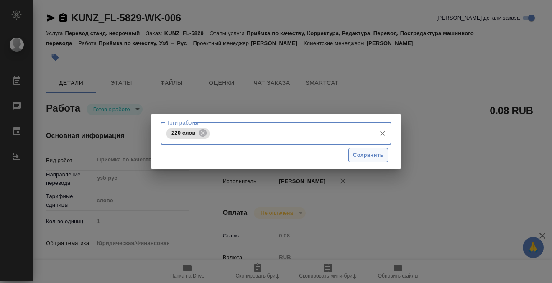
click at [371, 150] on button "Сохранить" at bounding box center [368, 155] width 40 height 15
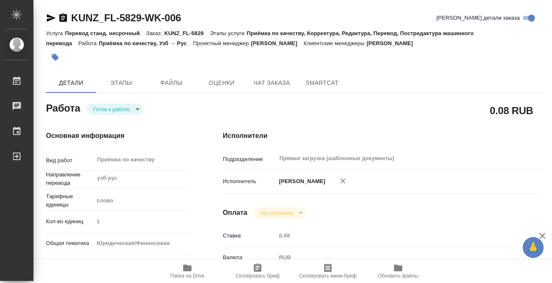
type input "readyForWork"
type input "узб-рус"
type input "5a8b1489cc6b4906c91bfd90"
type input "1"
type input "yr-fn"
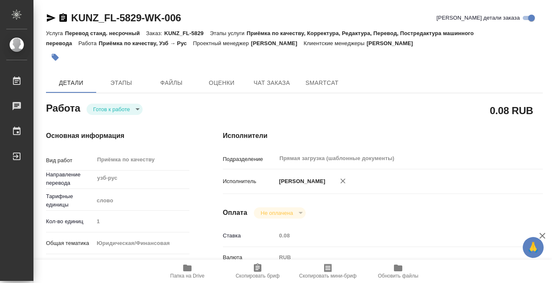
type input "5a8b8b956a9677013d343cfe"
checkbox input "true"
type input "26.08.2025 11:00"
type input "26.08.2025 12:00"
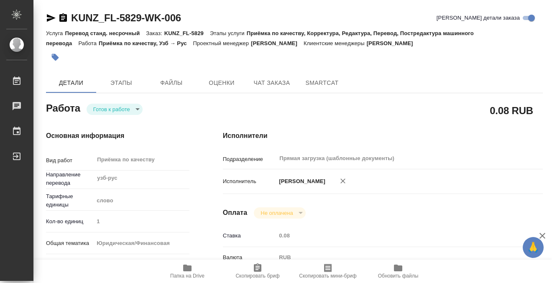
type input "Прямая загрузка (шаблонные документы)"
type input "notPayed"
type input "0.08"
type input "RUB"
type input "[PERSON_NAME]"
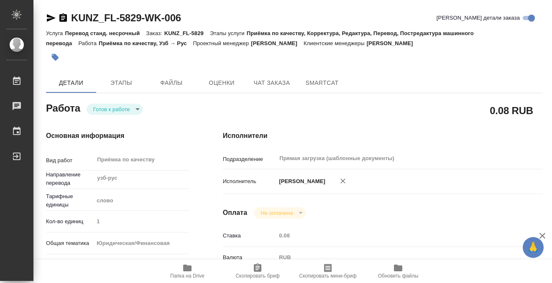
type input "KUNZ_FL-5829"
type input "Перевод станд. несрочный"
type input "Приёмка по качеству, Корректура, Редактура, Перевод, Постредактура машинного пе…"
type input "Moskalets Alina"
type input "/Clients/FL_KUNZ/Orders/KUNZ_FL-5829"
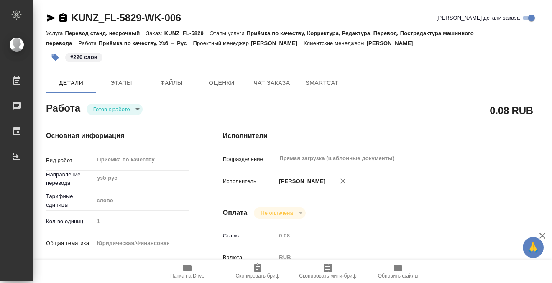
click at [112, 109] on body "🙏 .cls-1 fill:#fff; AWATERA Kobzeva Elizaveta Работы 0 Чаты График Выйти KUNZ_F…" at bounding box center [276, 141] width 552 height 283
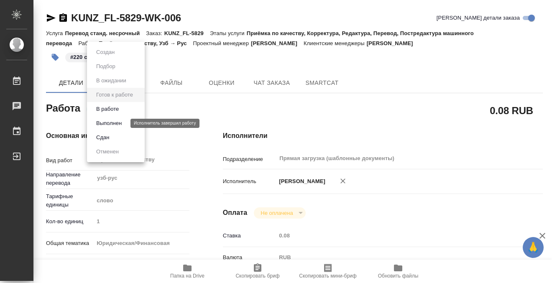
click at [112, 121] on button "Выполнен" at bounding box center [109, 123] width 31 height 9
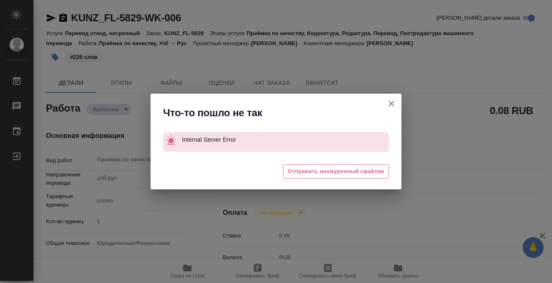
type textarea "x"
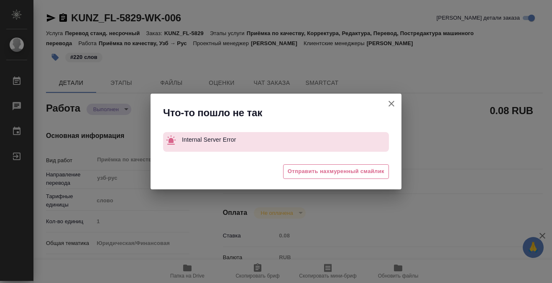
type textarea "x"
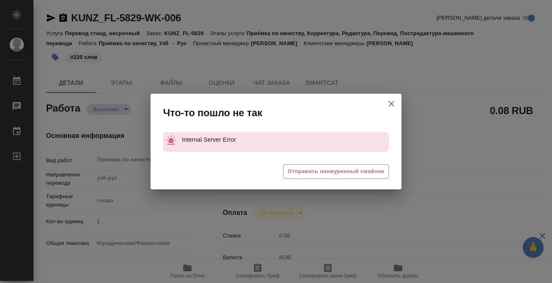
click at [398, 109] on button "[PERSON_NAME] детали заказа" at bounding box center [391, 104] width 20 height 20
type textarea "x"
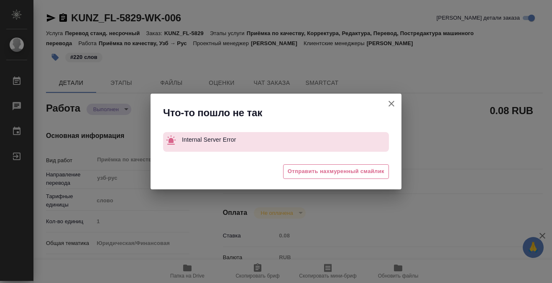
type textarea "x"
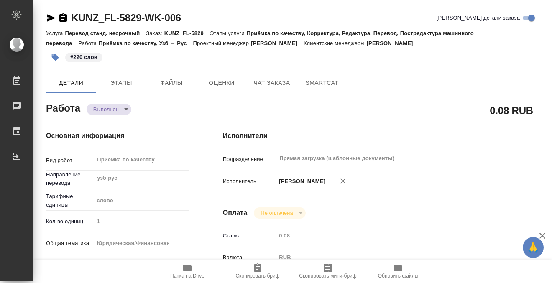
click at [65, 15] on icon "button" at bounding box center [63, 17] width 8 height 8
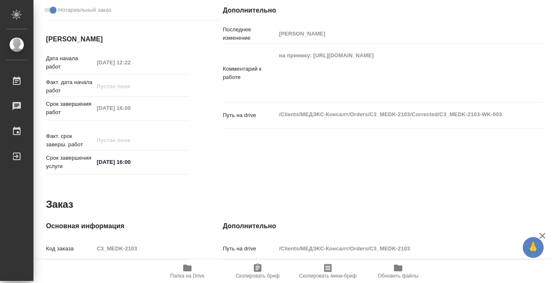
scroll to position [280, 0]
